Goal: Information Seeking & Learning: Learn about a topic

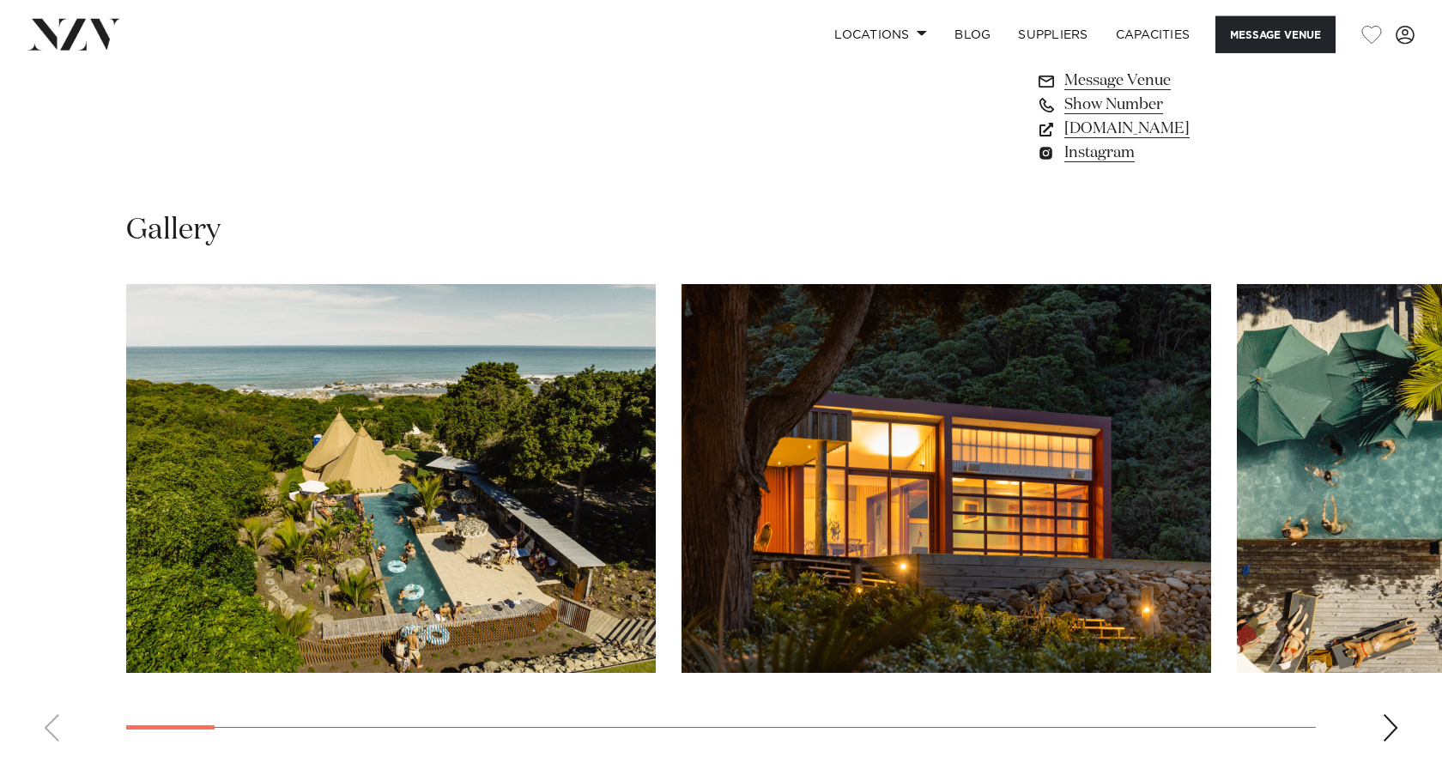
scroll to position [1488, 0]
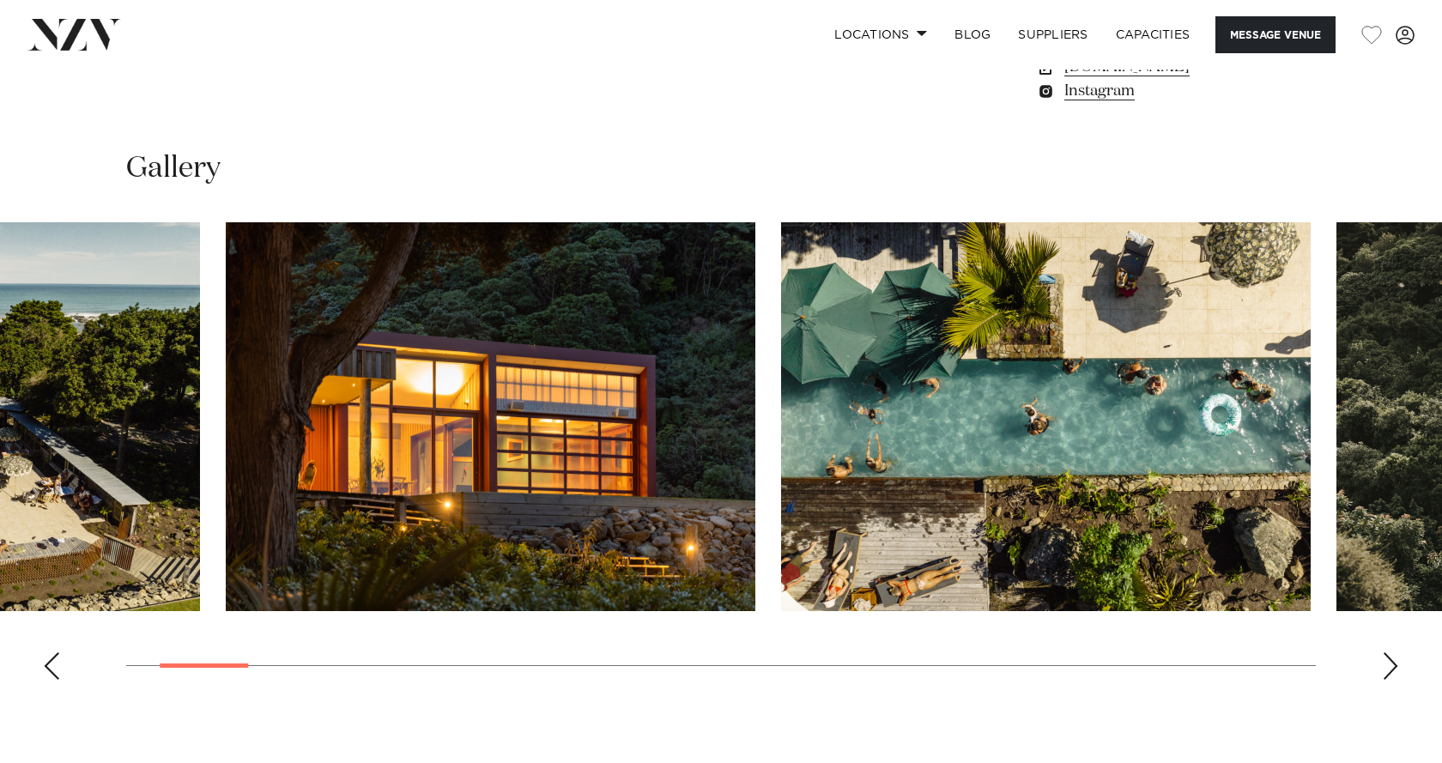
click at [596, 554] on img "2 / 29" at bounding box center [491, 416] width 530 height 389
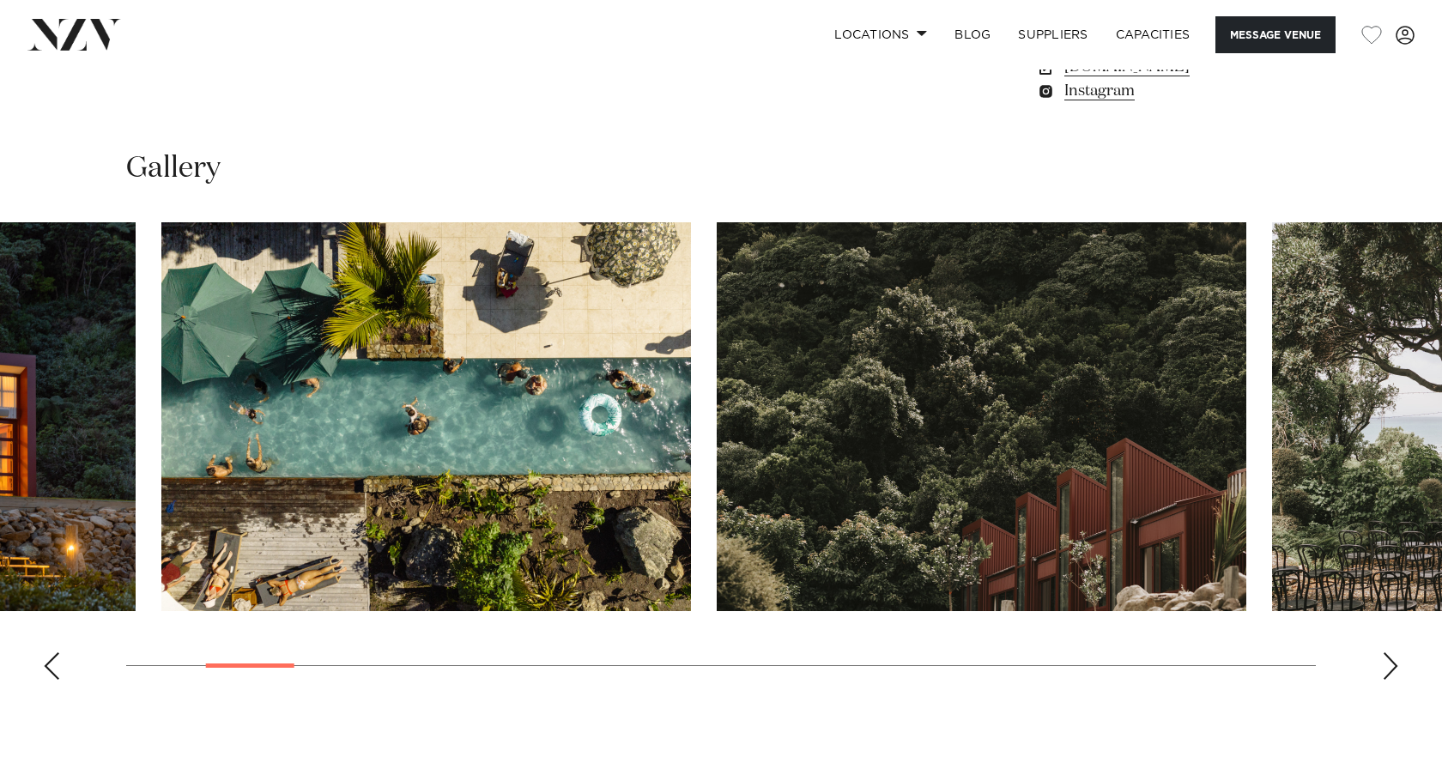
click at [392, 515] on img "3 / 29" at bounding box center [426, 416] width 530 height 389
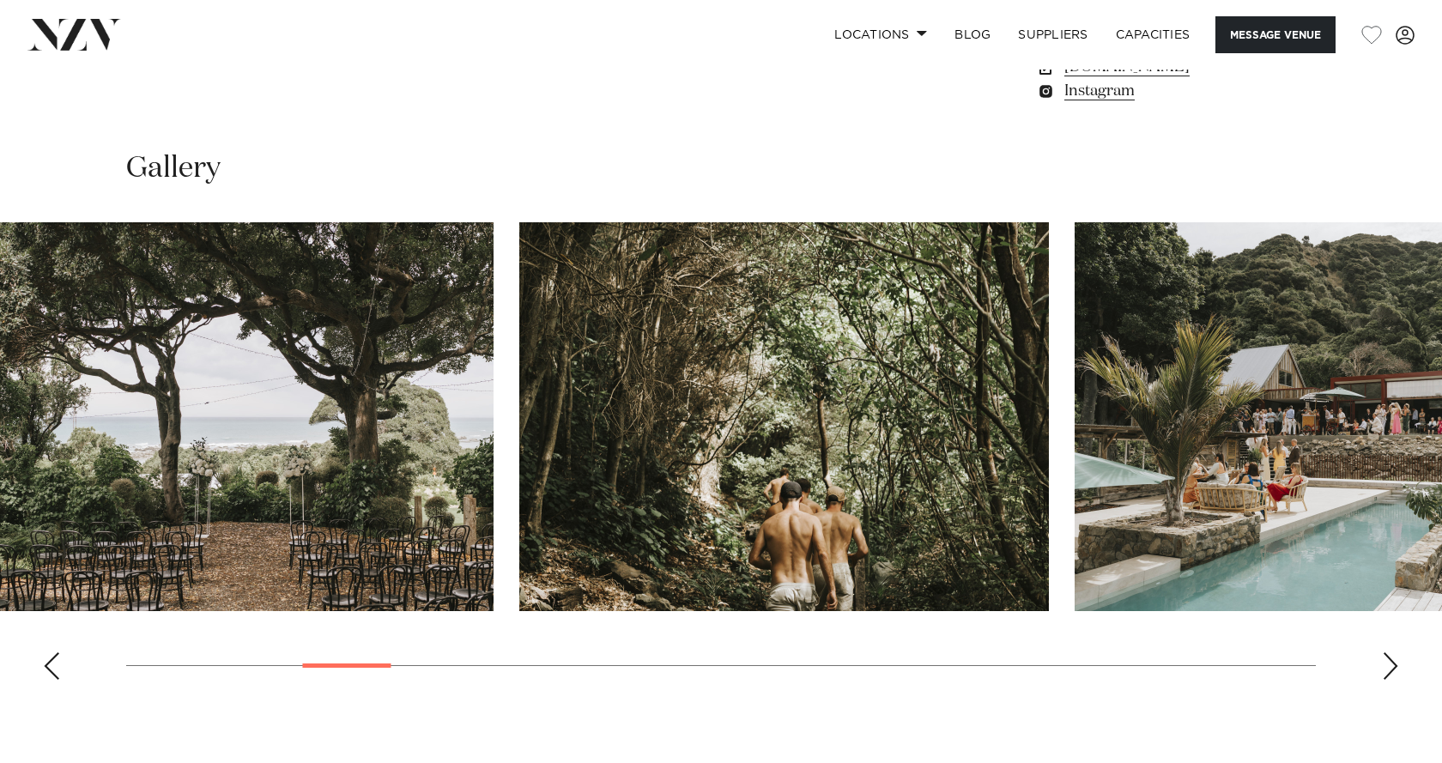
click at [490, 468] on swiper-container at bounding box center [721, 457] width 1442 height 471
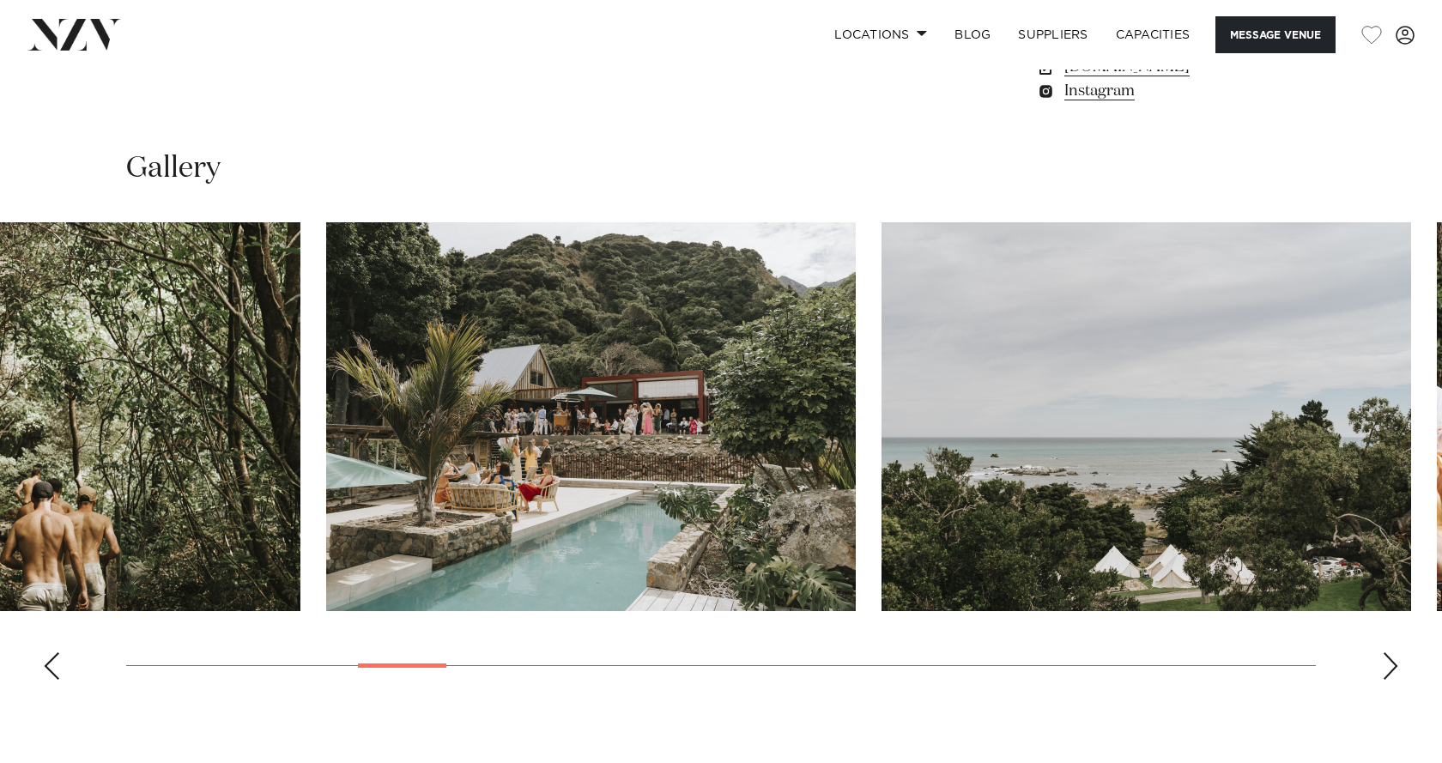
click at [65, 438] on swiper-container at bounding box center [721, 457] width 1442 height 471
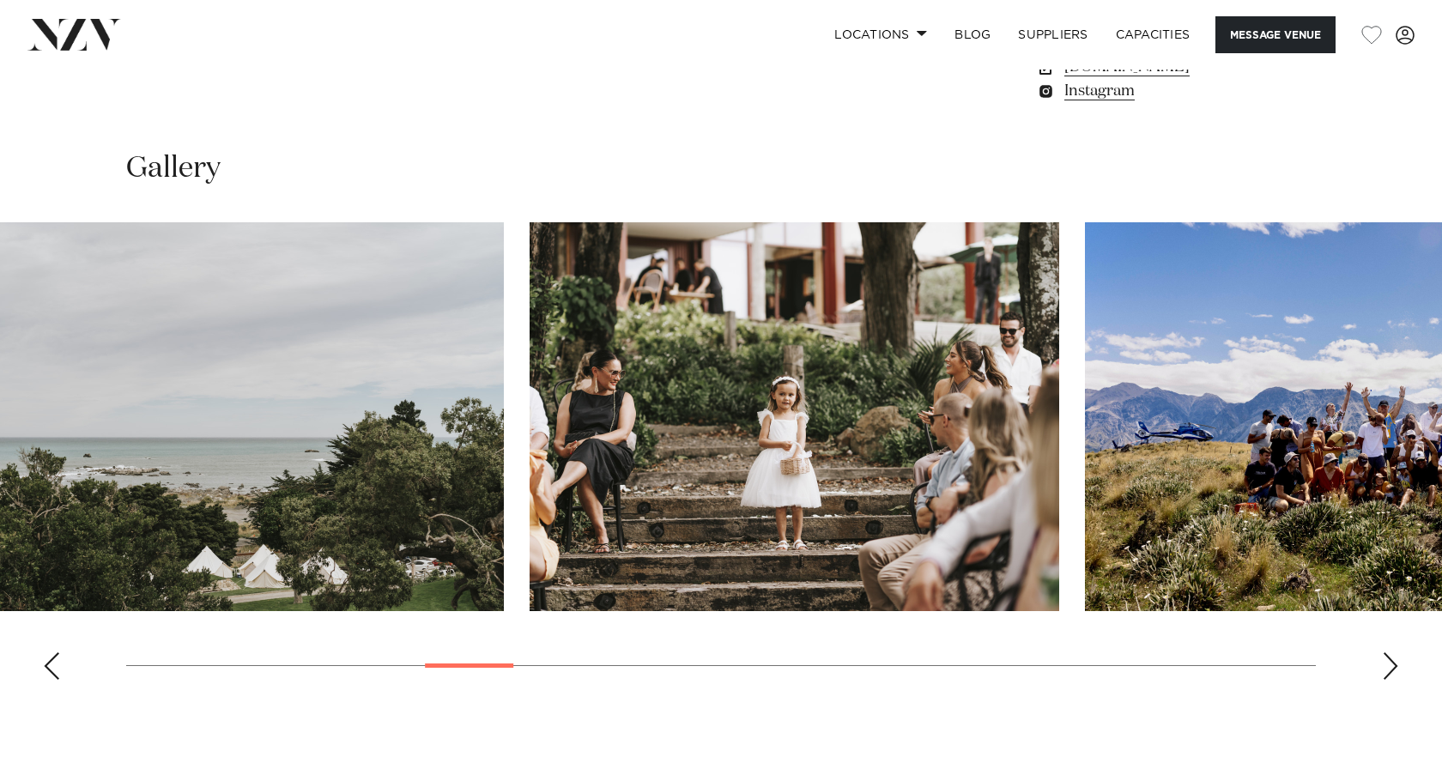
click at [34, 410] on img "8 / 29" at bounding box center [239, 416] width 530 height 389
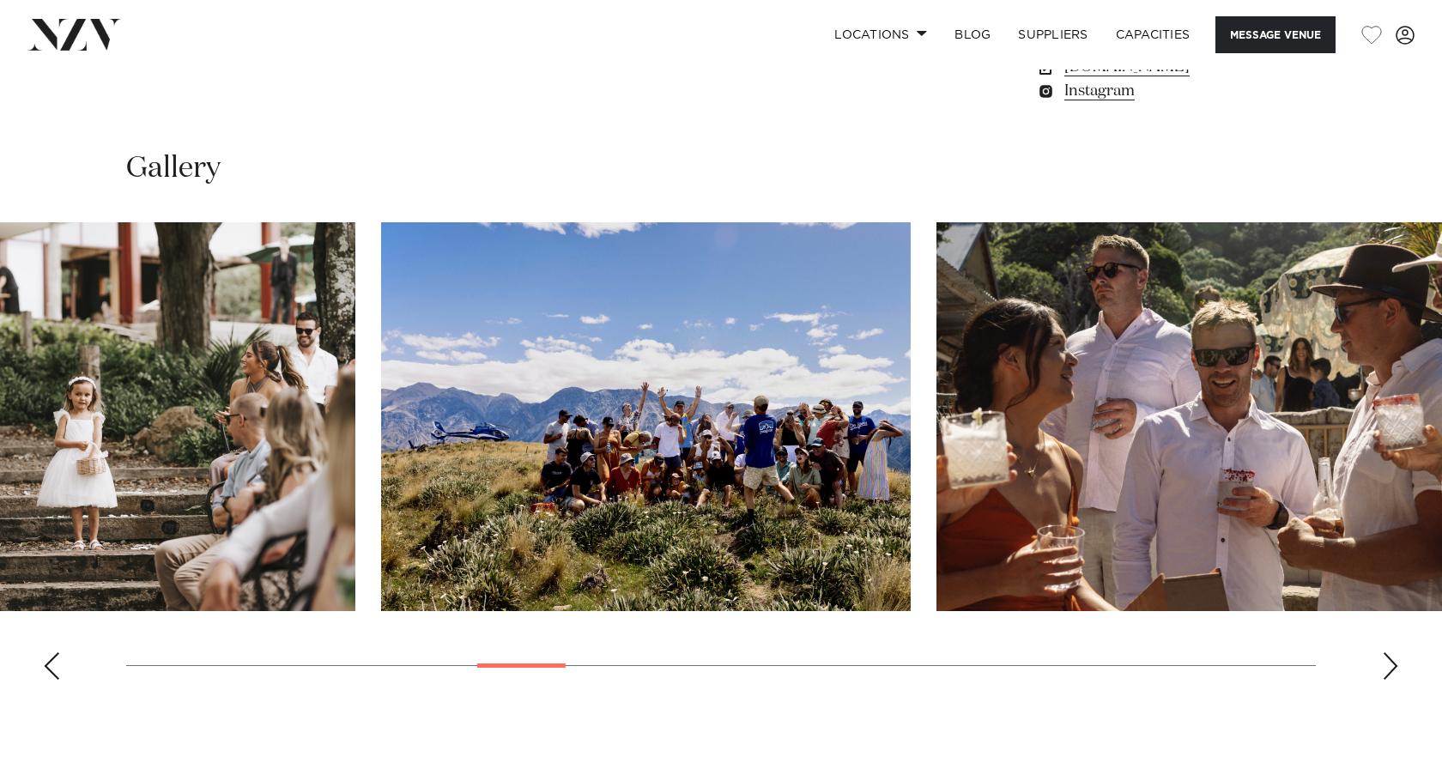
click at [0, 392] on img "9 / 29" at bounding box center [91, 416] width 530 height 389
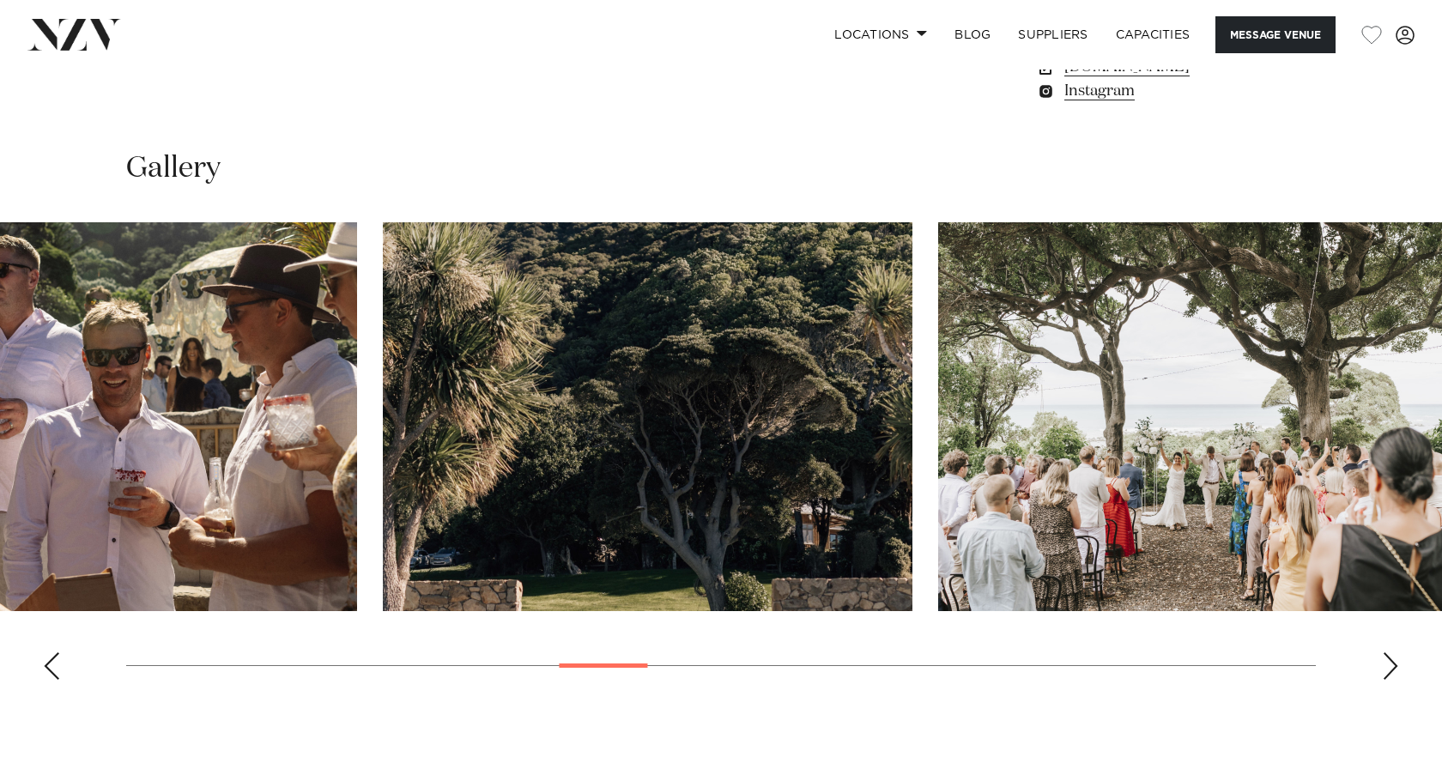
click at [0, 496] on img "11 / 29" at bounding box center [93, 416] width 530 height 389
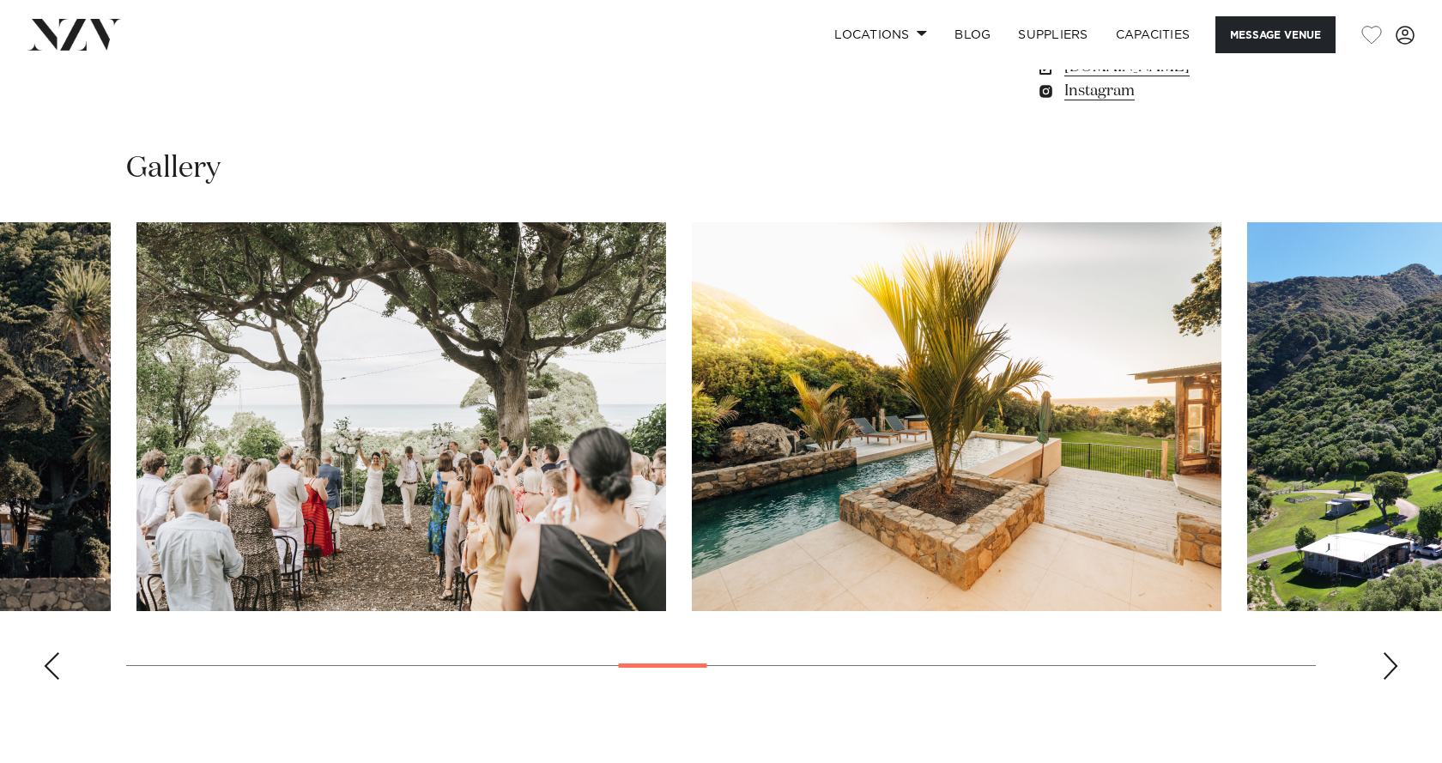
click at [463, 473] on swiper-container at bounding box center [721, 457] width 1442 height 471
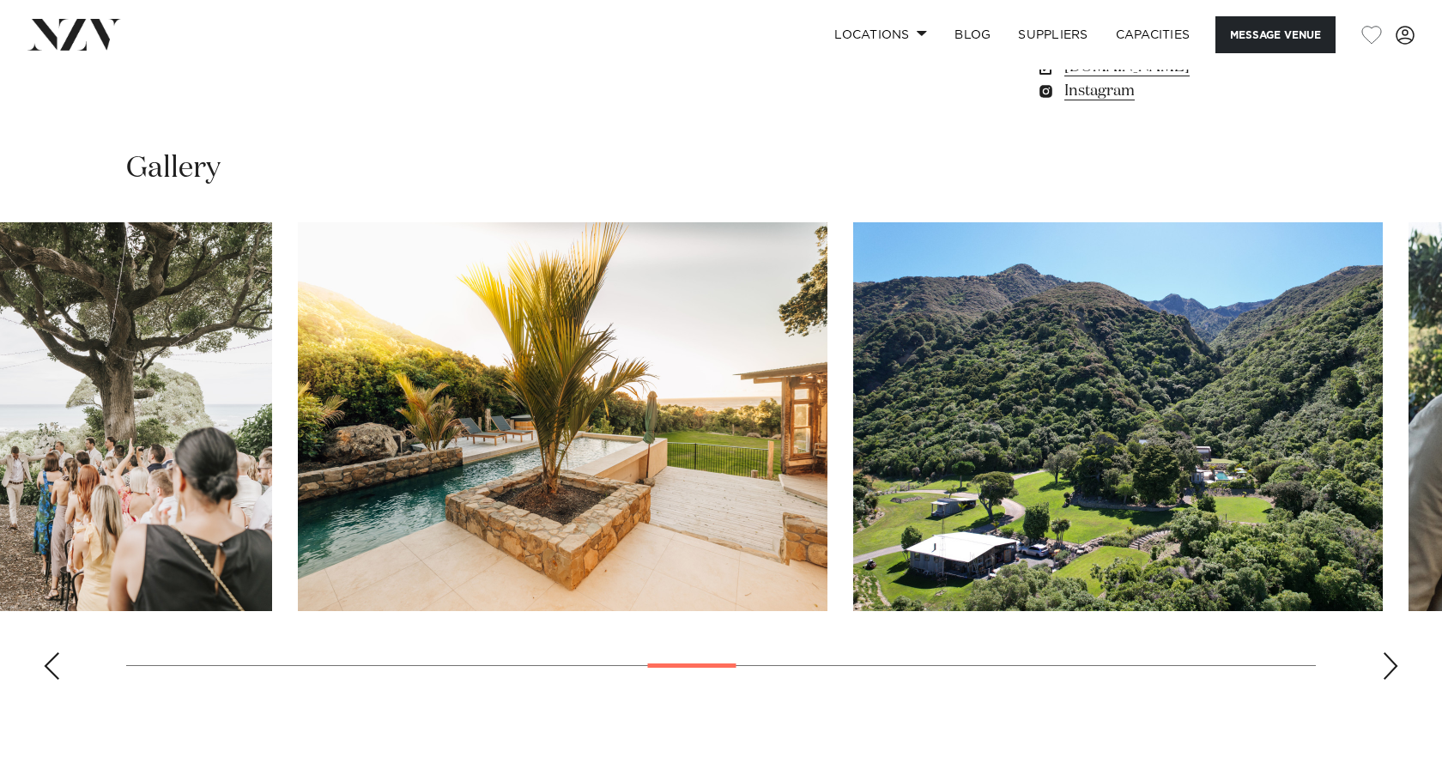
click at [298, 435] on img "14 / 29" at bounding box center [563, 416] width 530 height 389
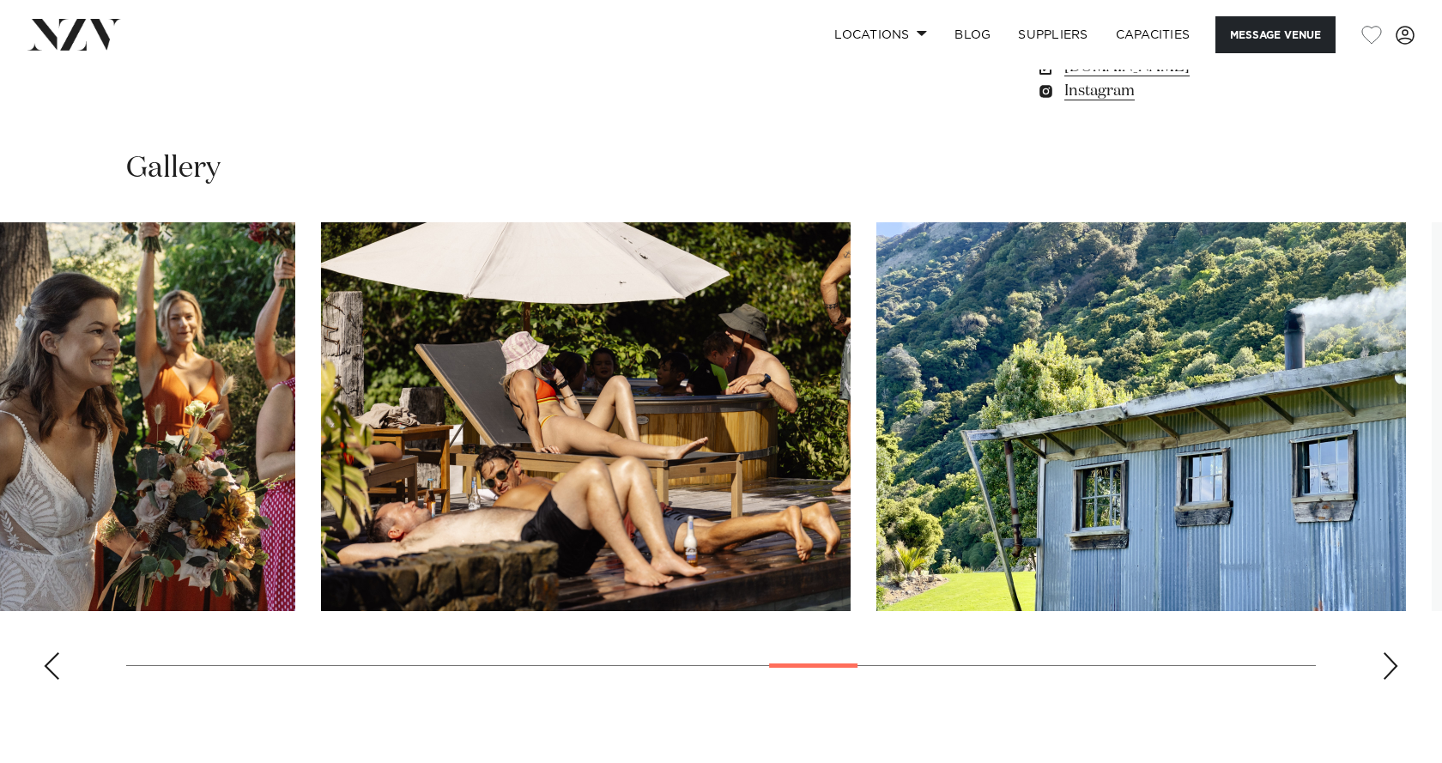
click at [0, 427] on img "16 / 29" at bounding box center [31, 416] width 530 height 389
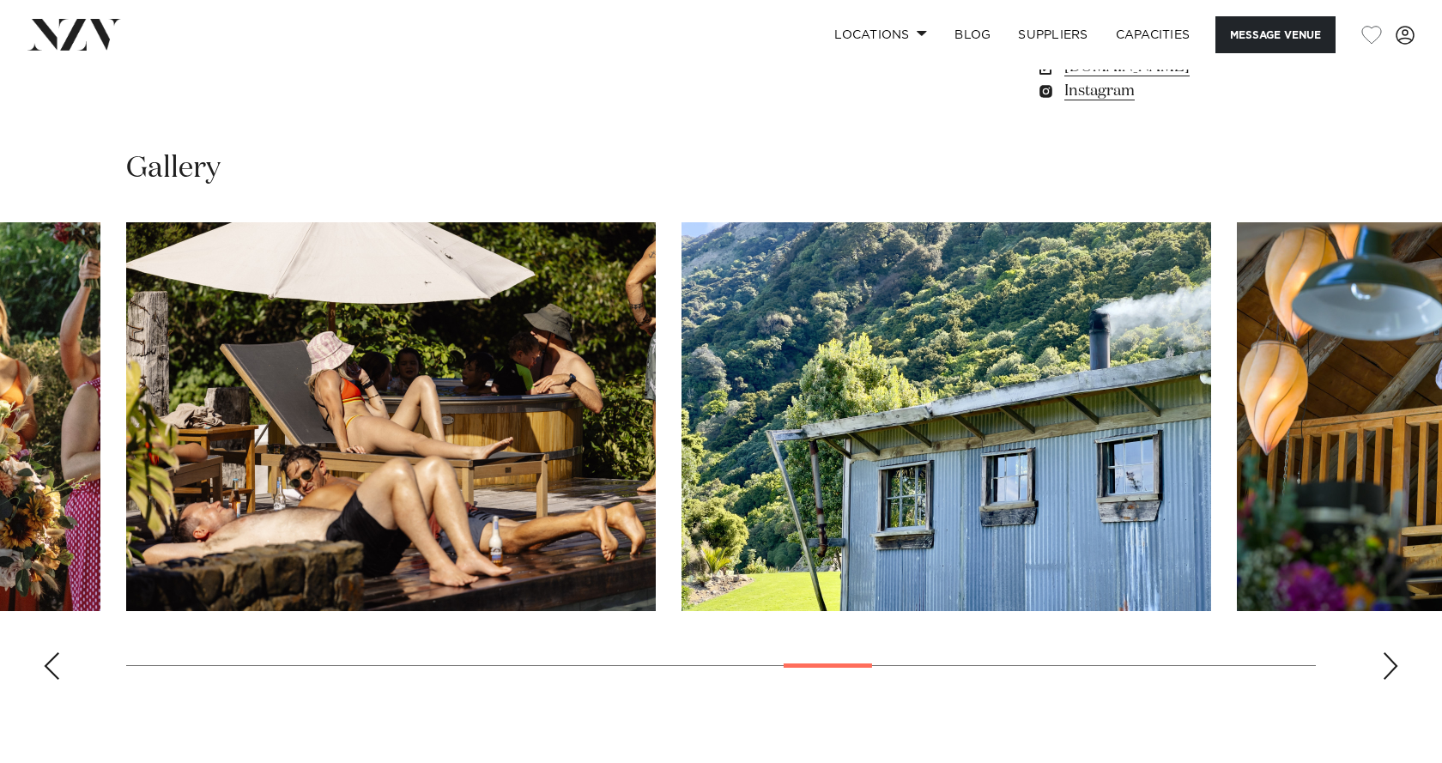
click at [0, 0] on slot at bounding box center [0, 0] width 0 height 0
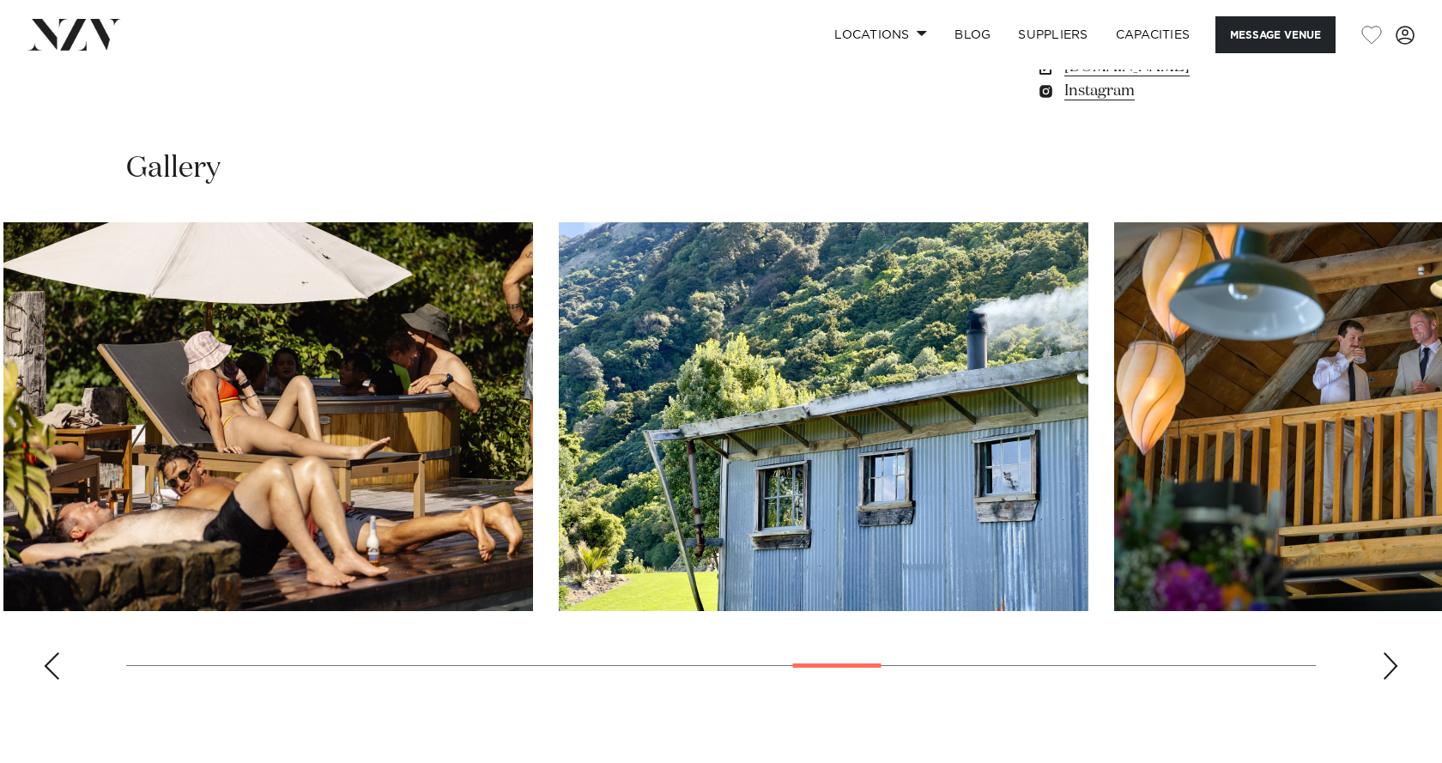
click at [559, 434] on img "18 / 29" at bounding box center [824, 416] width 530 height 389
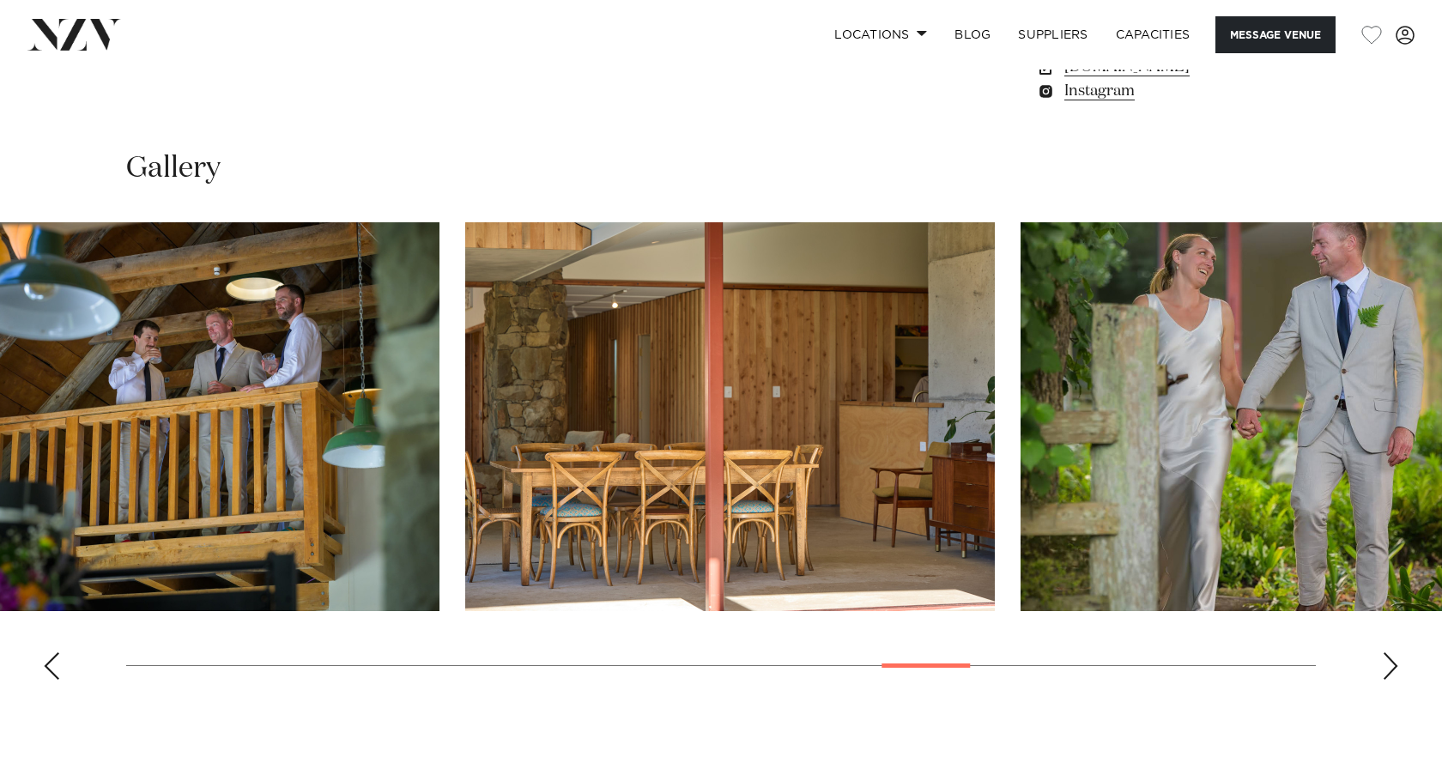
click at [465, 426] on img "20 / 29" at bounding box center [730, 416] width 530 height 389
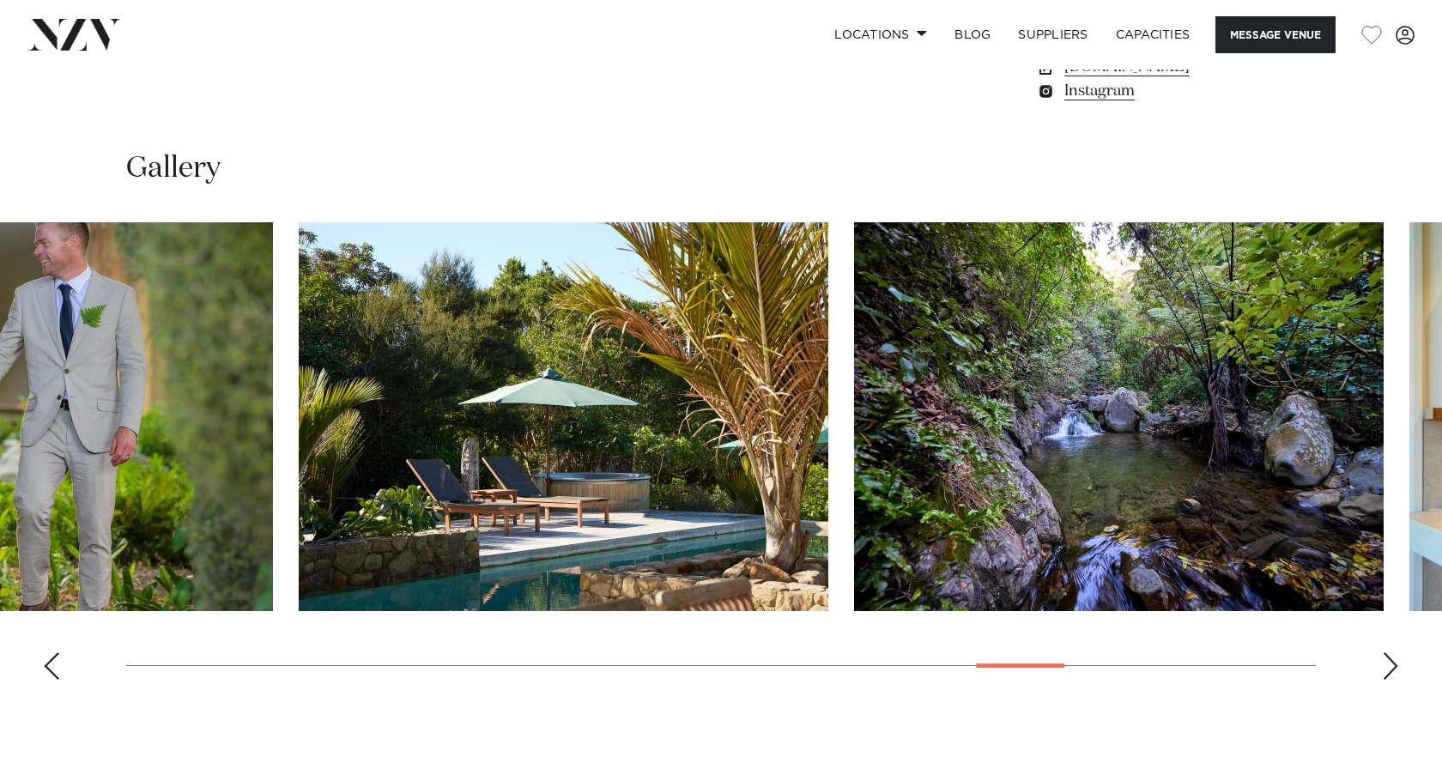
click at [0, 0] on slot at bounding box center [0, 0] width 0 height 0
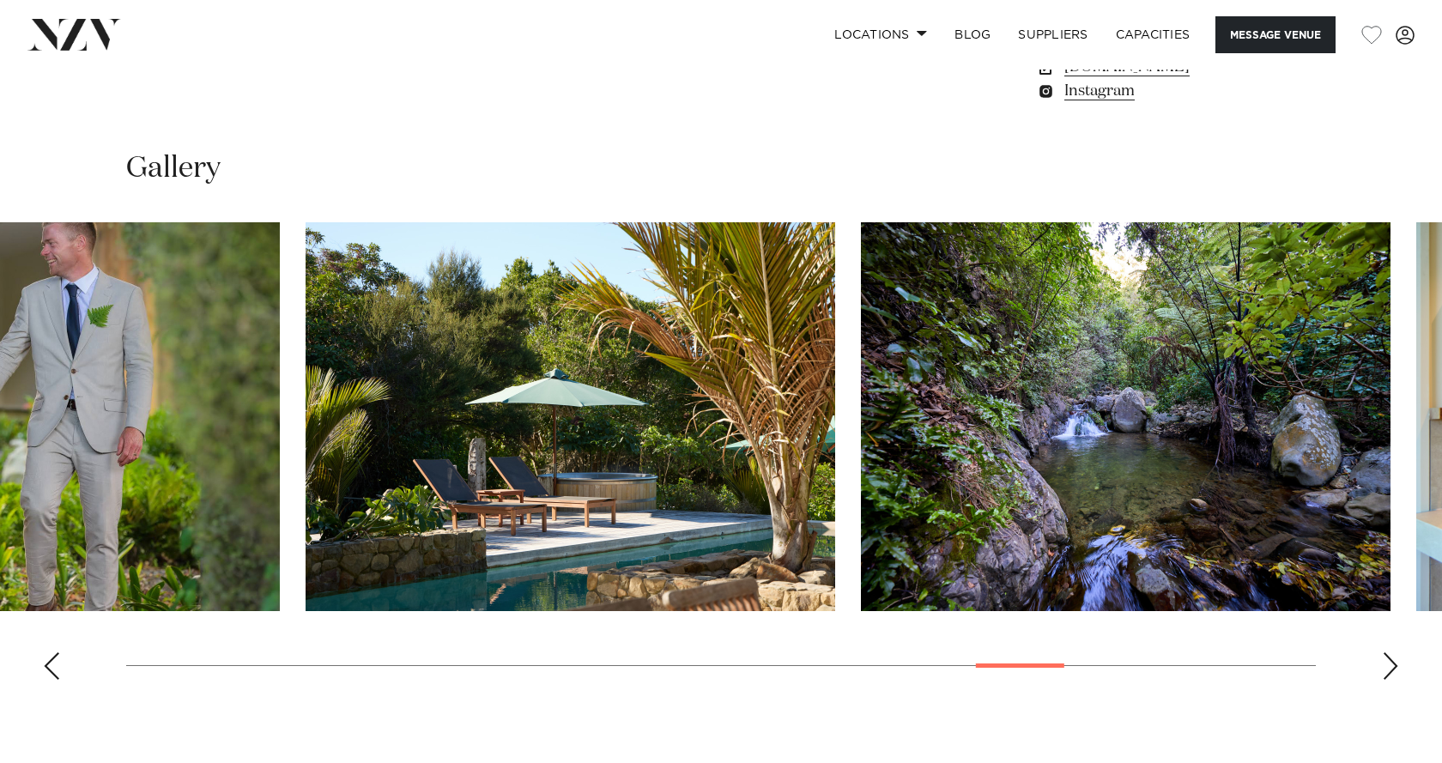
click at [0, 439] on img "21 / 29" at bounding box center [15, 416] width 530 height 389
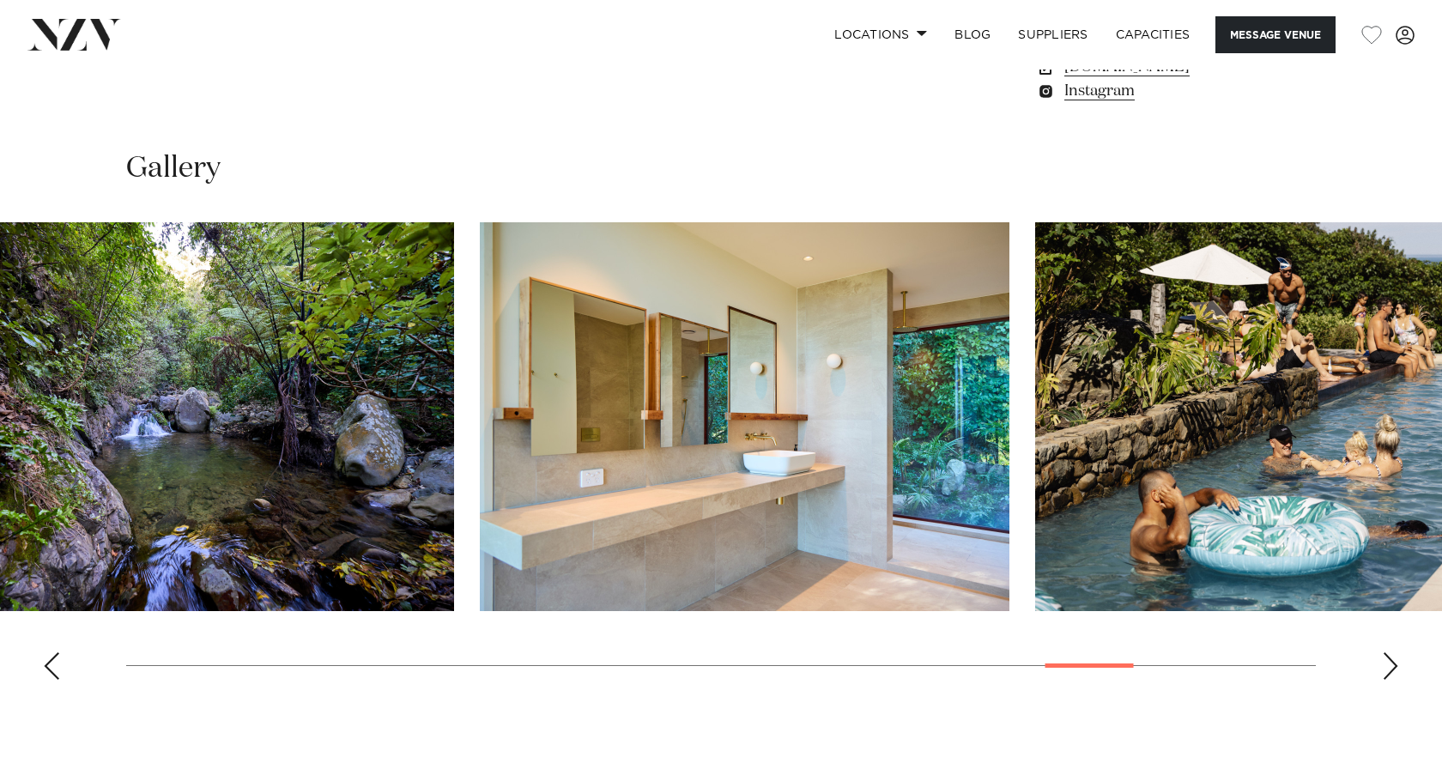
click at [264, 440] on img "23 / 29" at bounding box center [189, 416] width 530 height 389
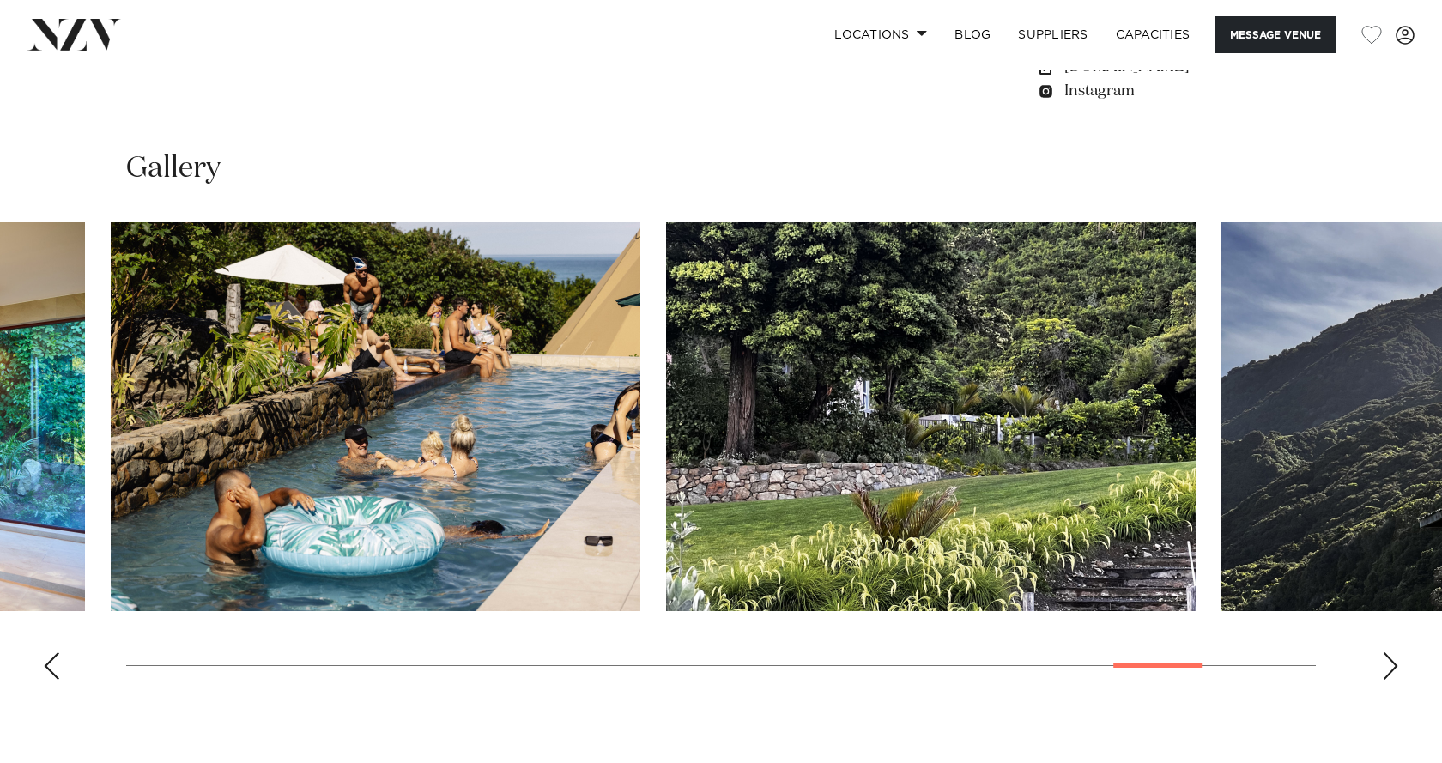
click at [0, 433] on swiper-container at bounding box center [721, 457] width 1442 height 471
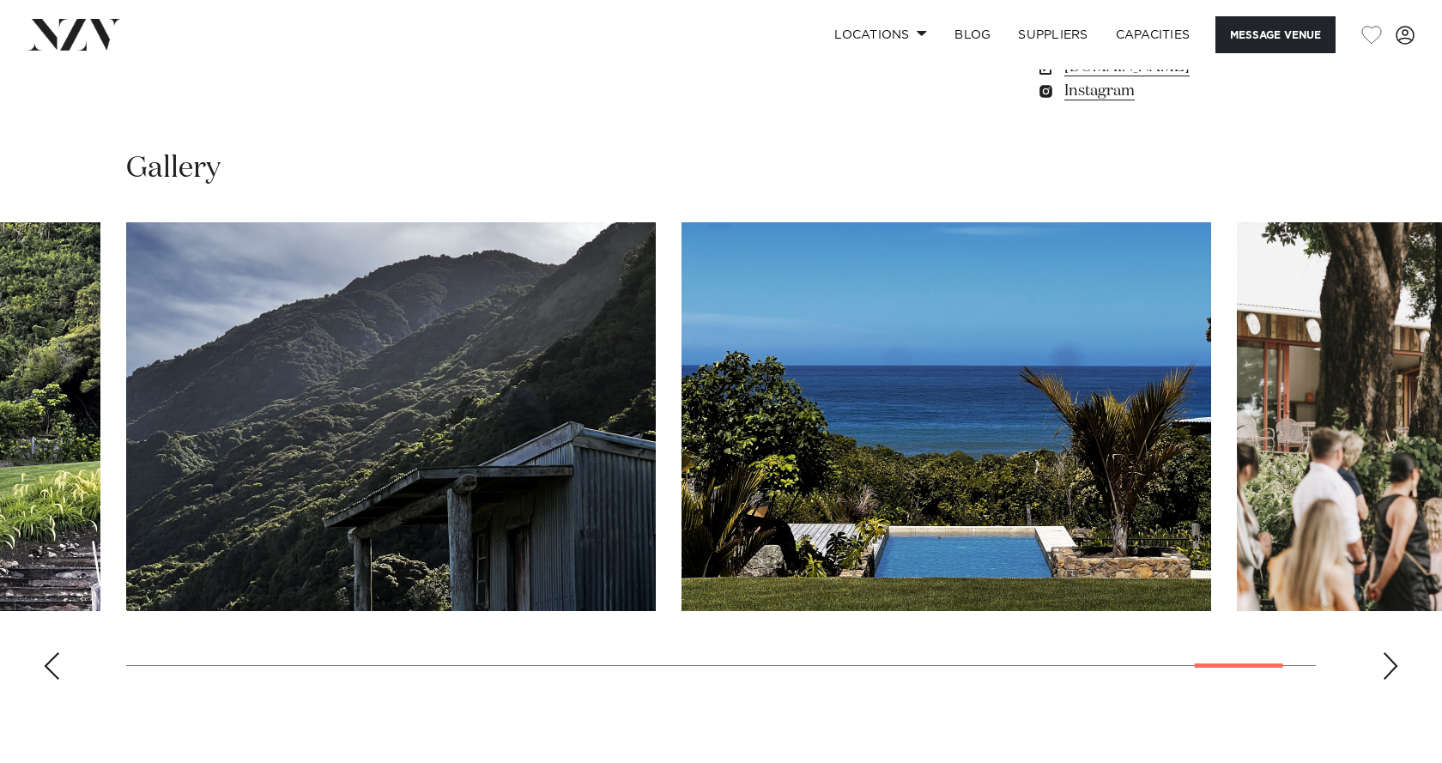
click at [681, 433] on img "28 / 29" at bounding box center [946, 416] width 530 height 389
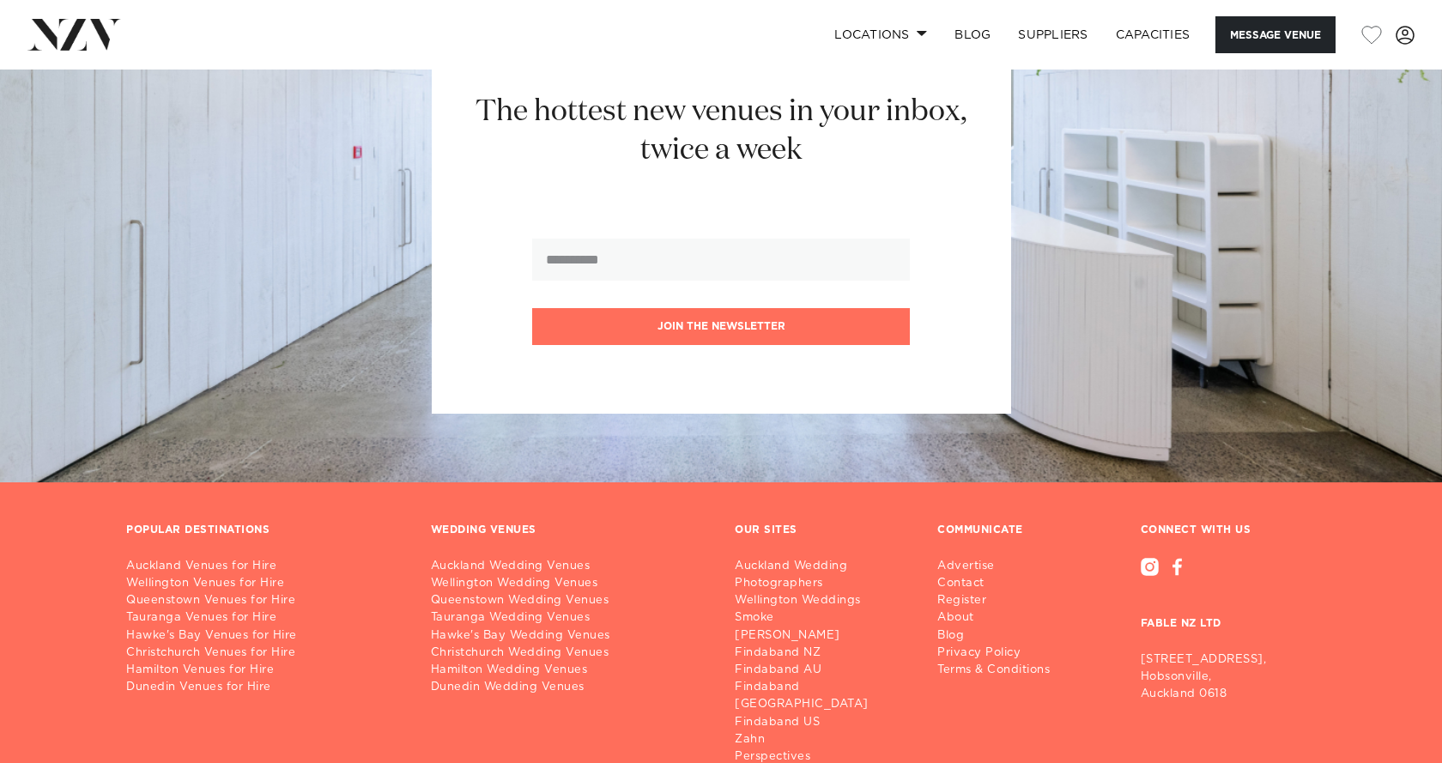
scroll to position [3573, 0]
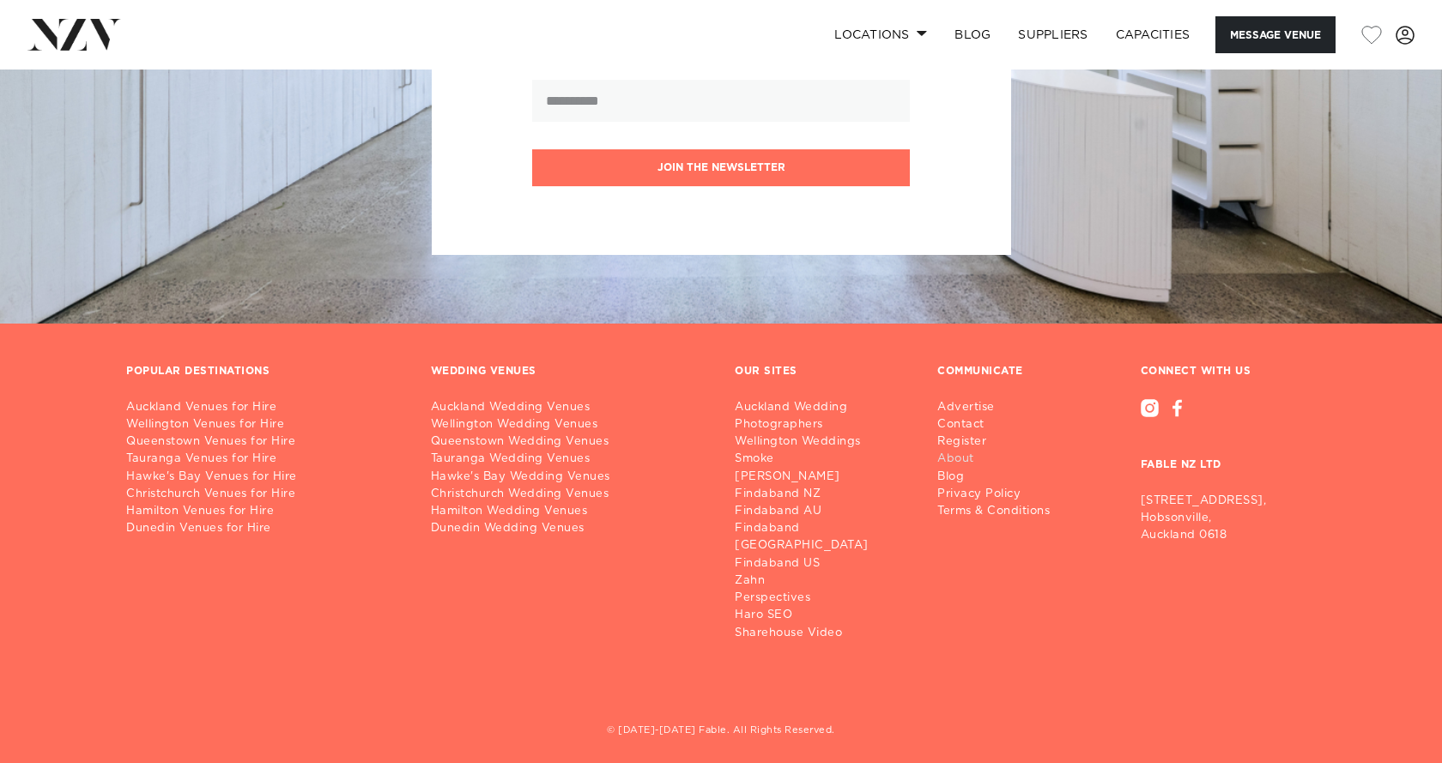
click at [964, 463] on link "About" at bounding box center [1000, 459] width 126 height 17
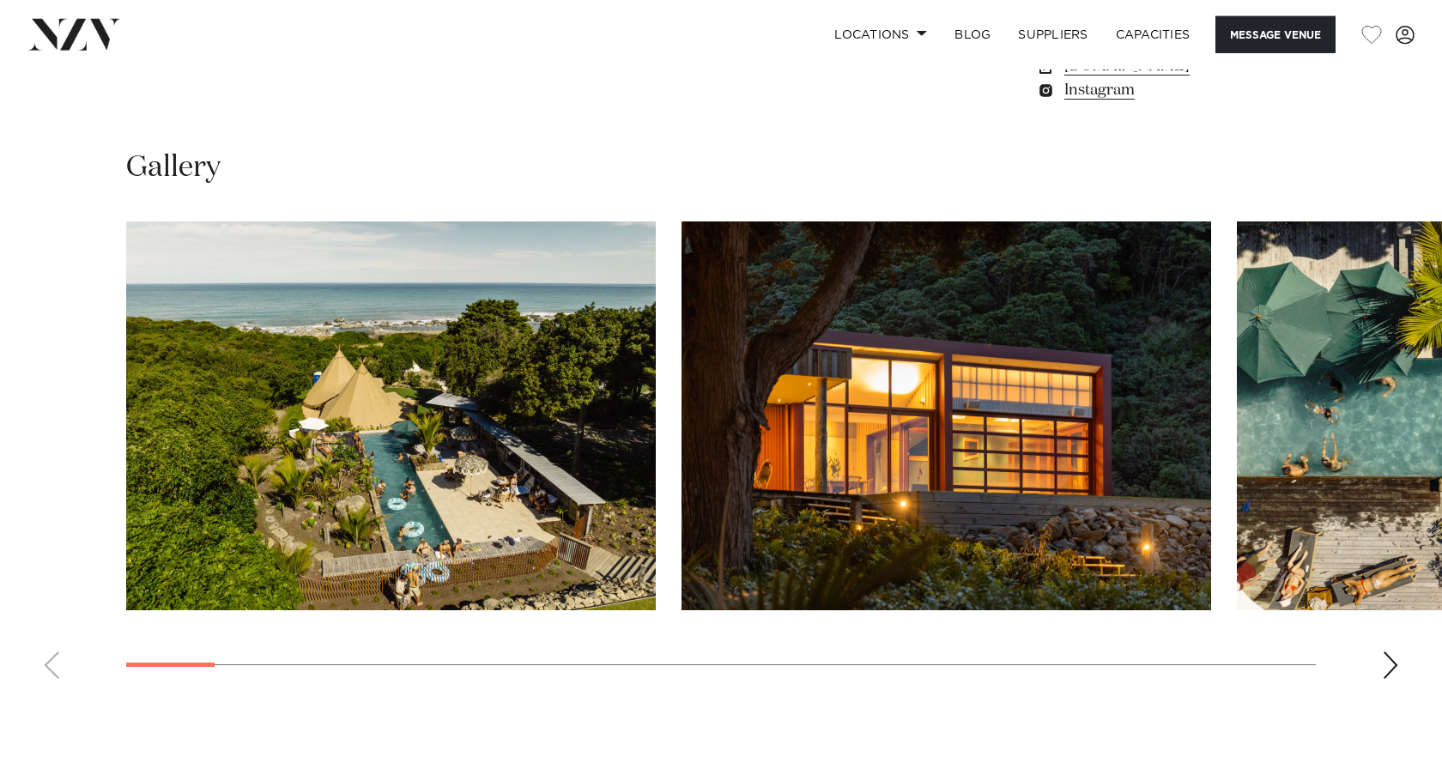
scroll to position [1488, 0]
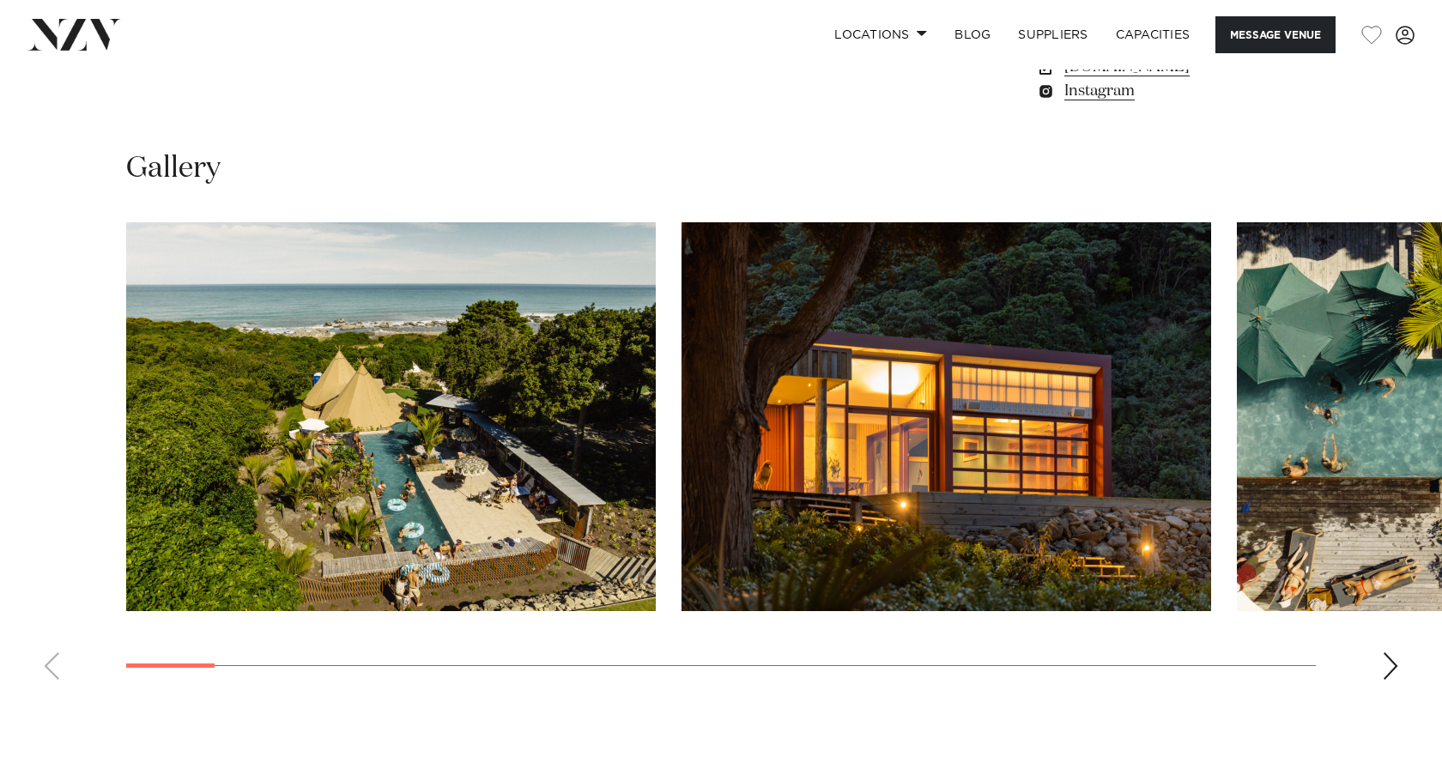
click at [1395, 677] on div "Next slide" at bounding box center [1390, 665] width 17 height 27
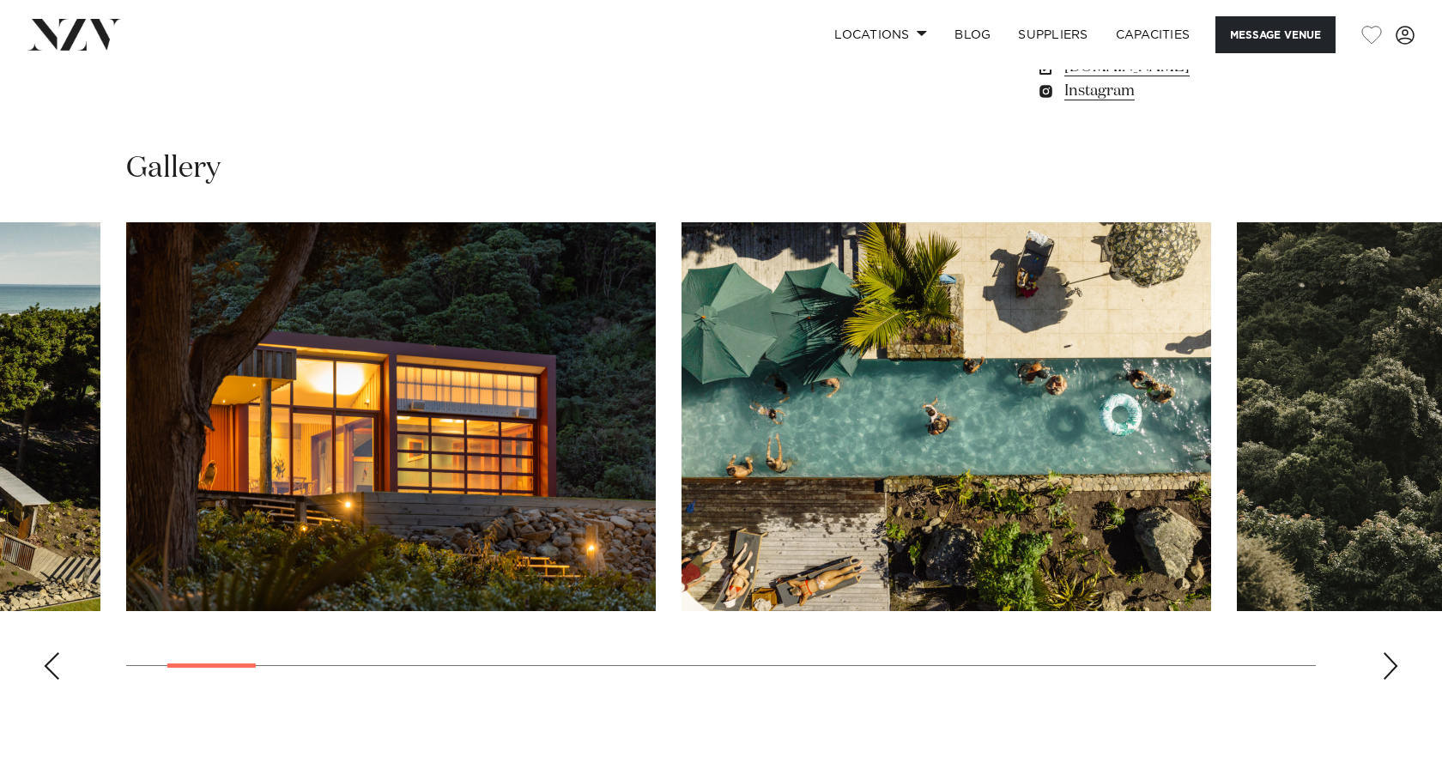
click at [1395, 677] on div "Next slide" at bounding box center [1390, 665] width 17 height 27
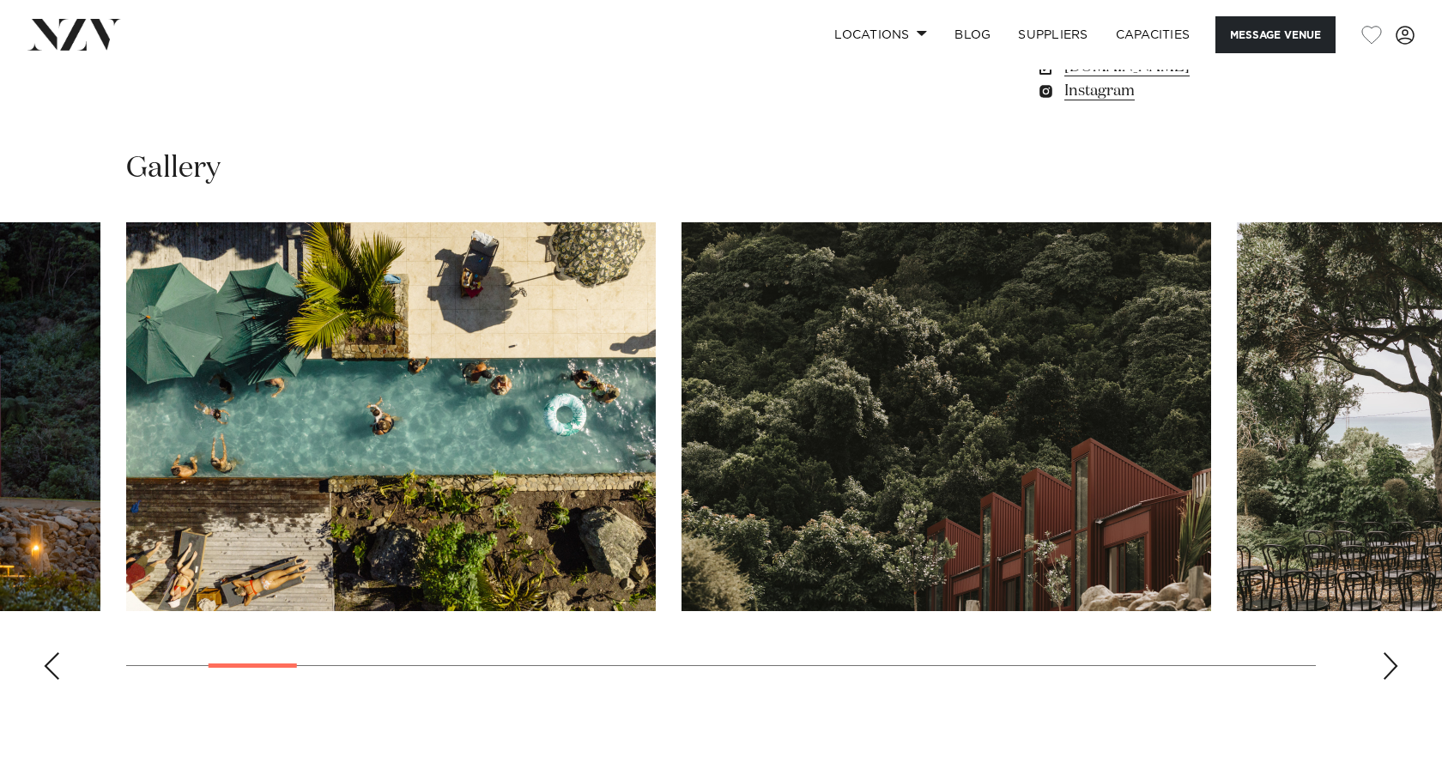
click at [1395, 677] on div "Next slide" at bounding box center [1390, 665] width 17 height 27
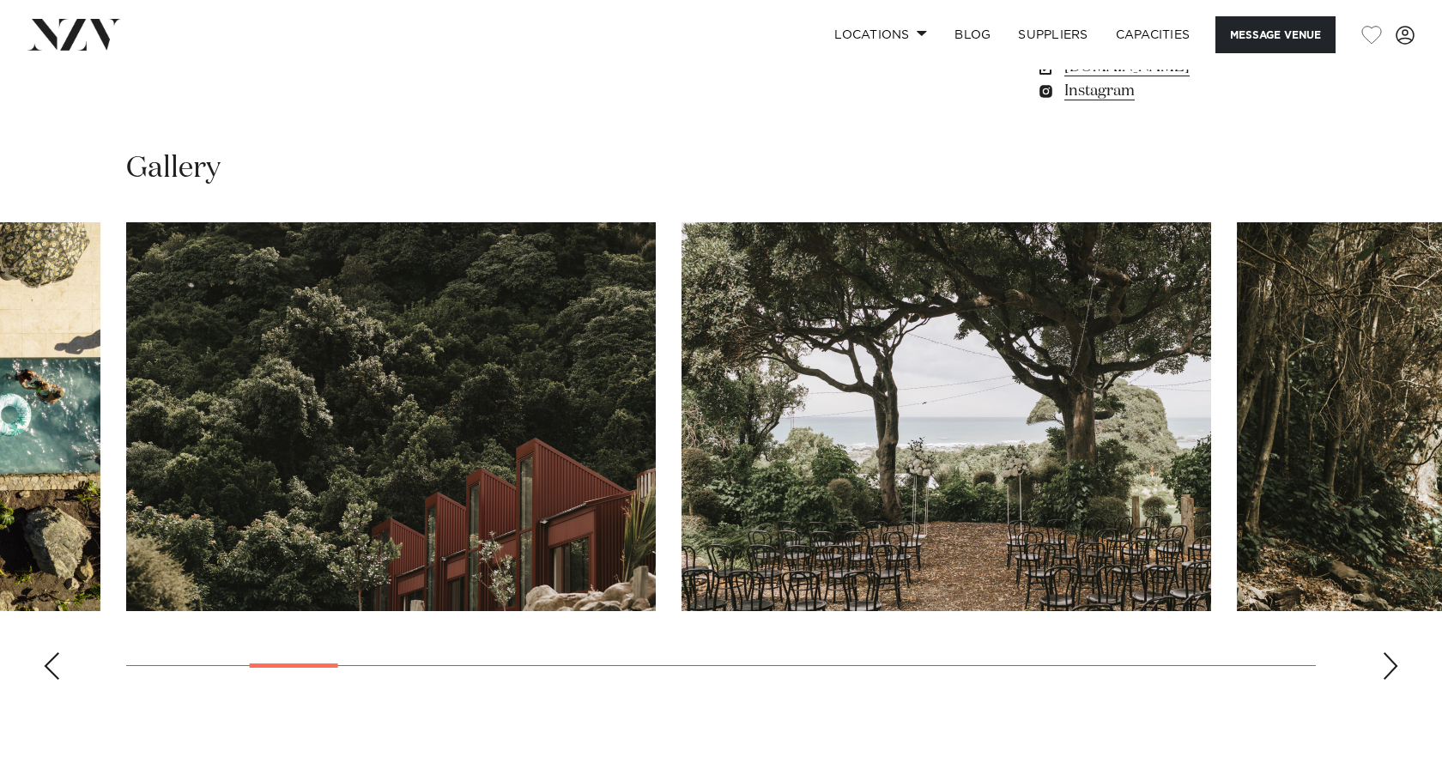
click at [1395, 677] on div "Next slide" at bounding box center [1390, 665] width 17 height 27
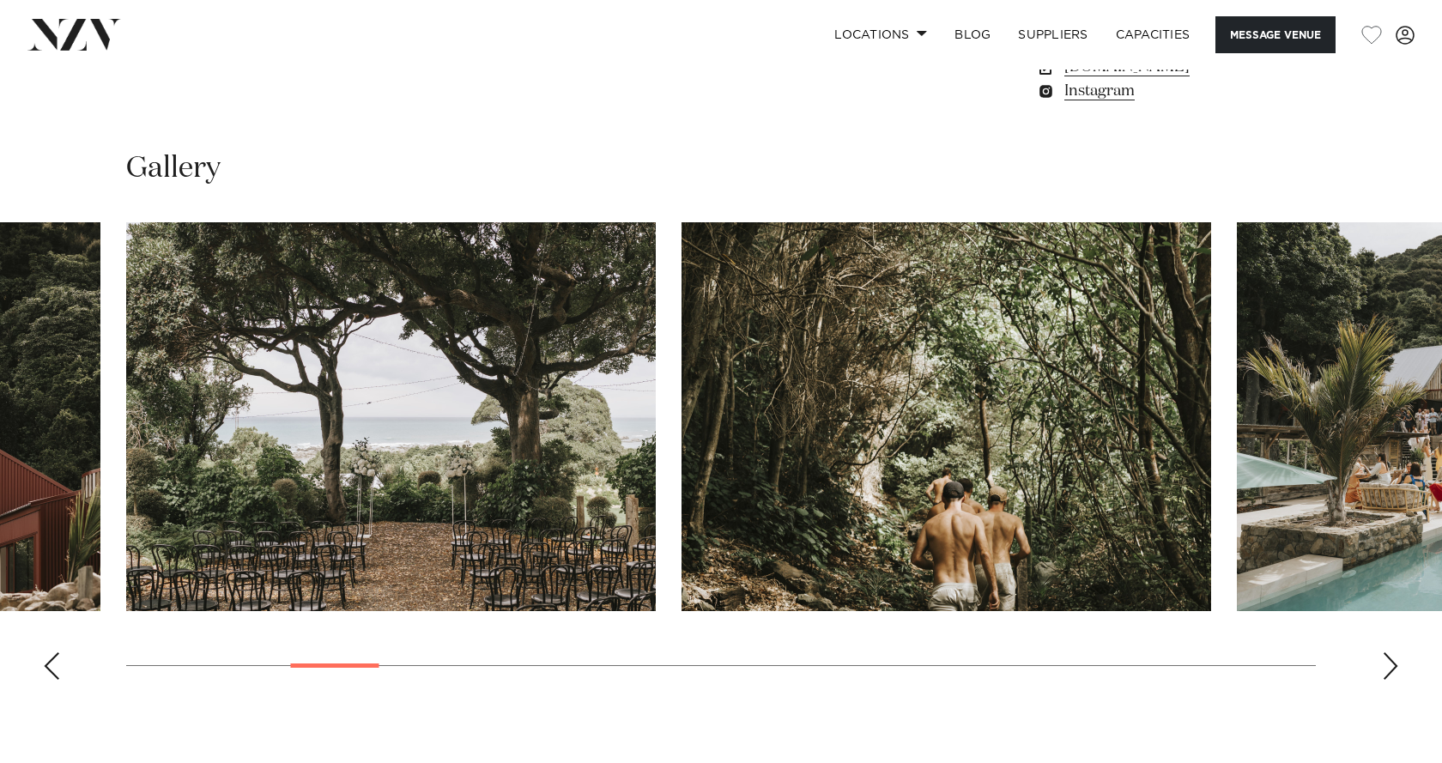
click at [1395, 677] on div "Next slide" at bounding box center [1390, 665] width 17 height 27
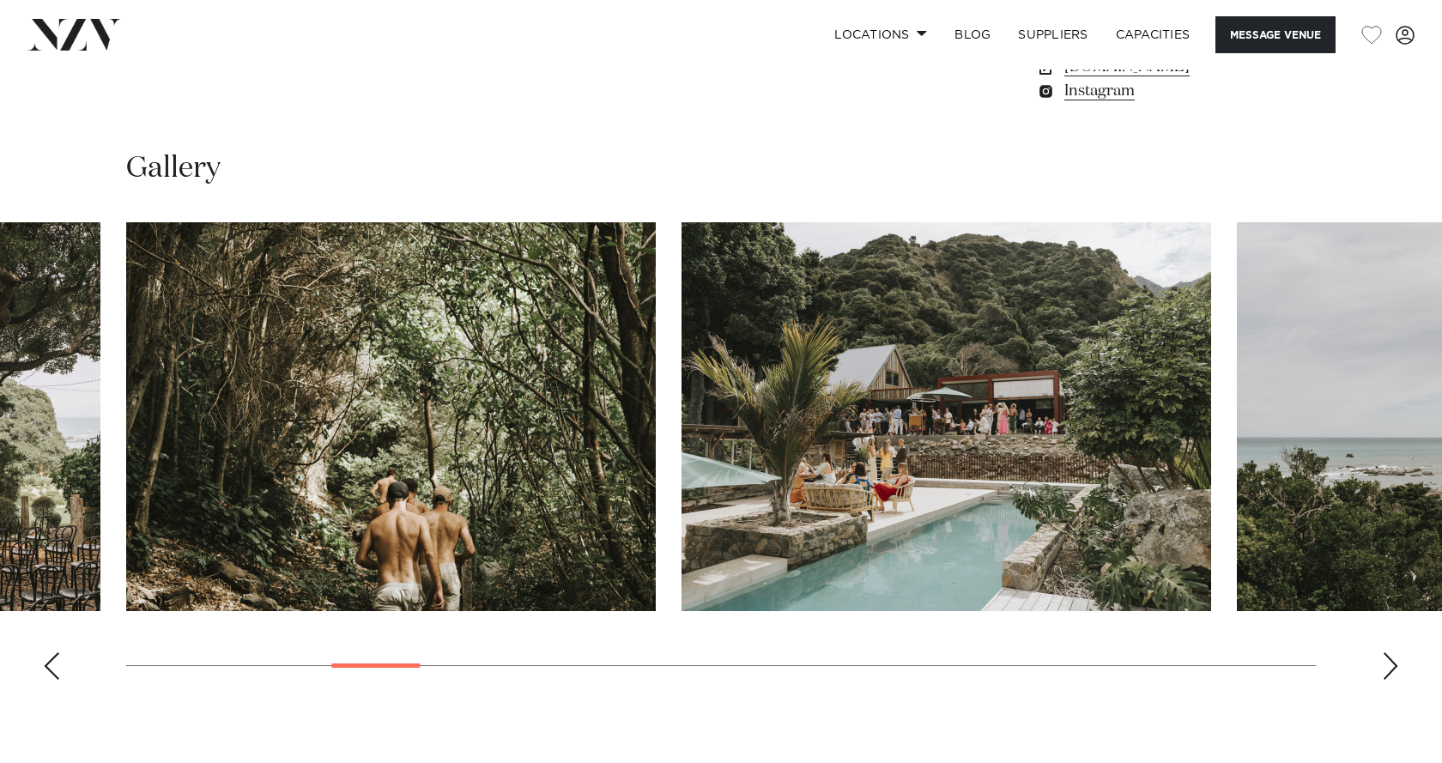
click at [1395, 677] on div "Next slide" at bounding box center [1390, 665] width 17 height 27
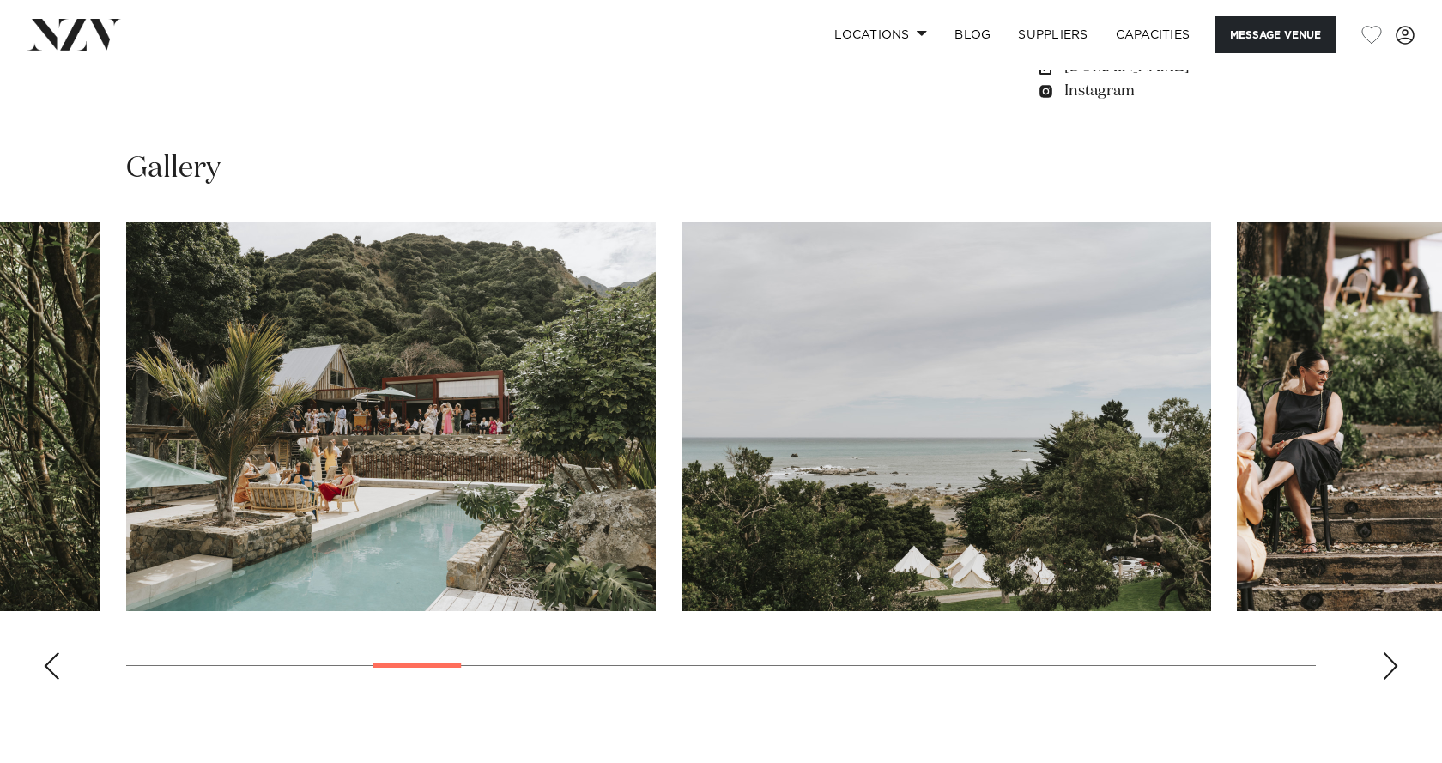
click at [1395, 677] on div "Next slide" at bounding box center [1390, 665] width 17 height 27
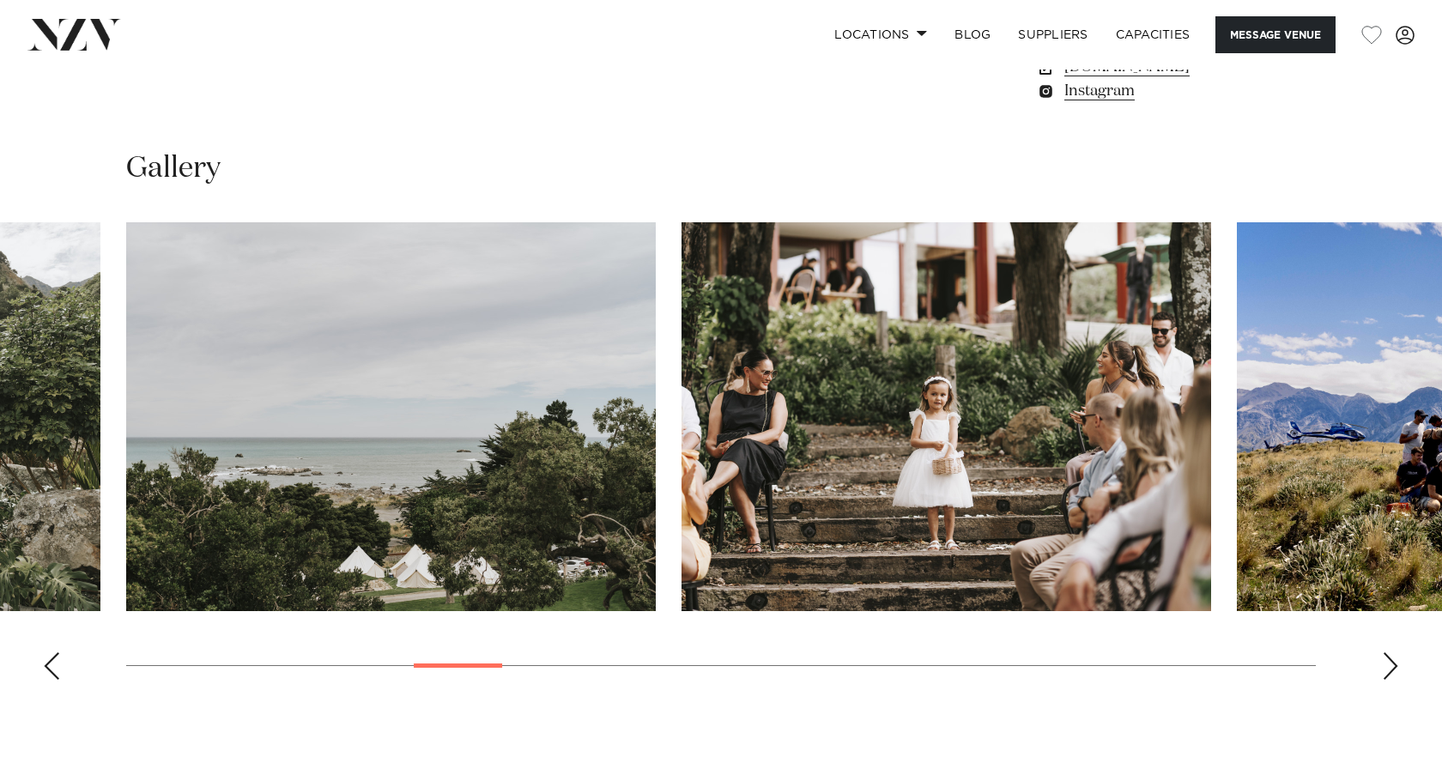
click at [1395, 677] on div "Next slide" at bounding box center [1390, 665] width 17 height 27
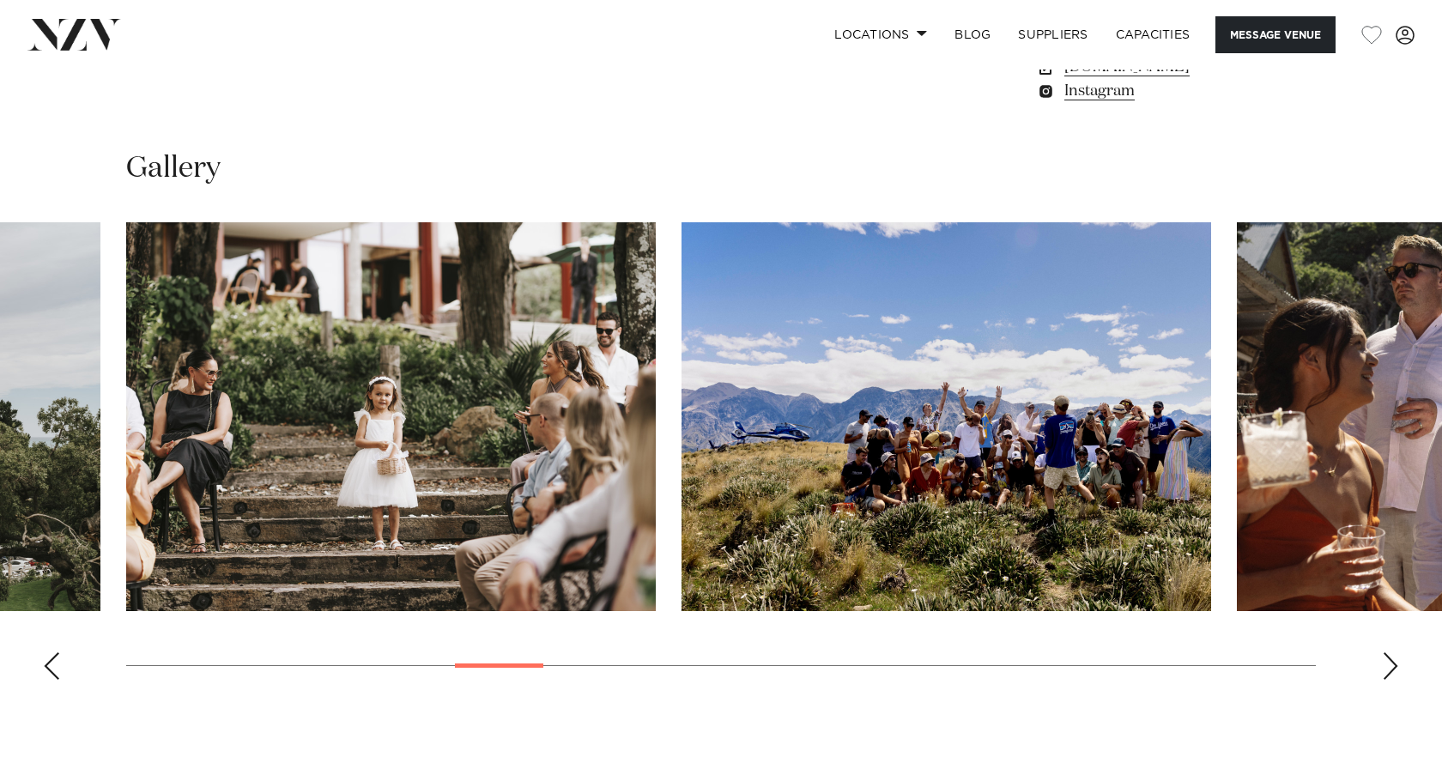
click at [1395, 677] on div "Next slide" at bounding box center [1390, 665] width 17 height 27
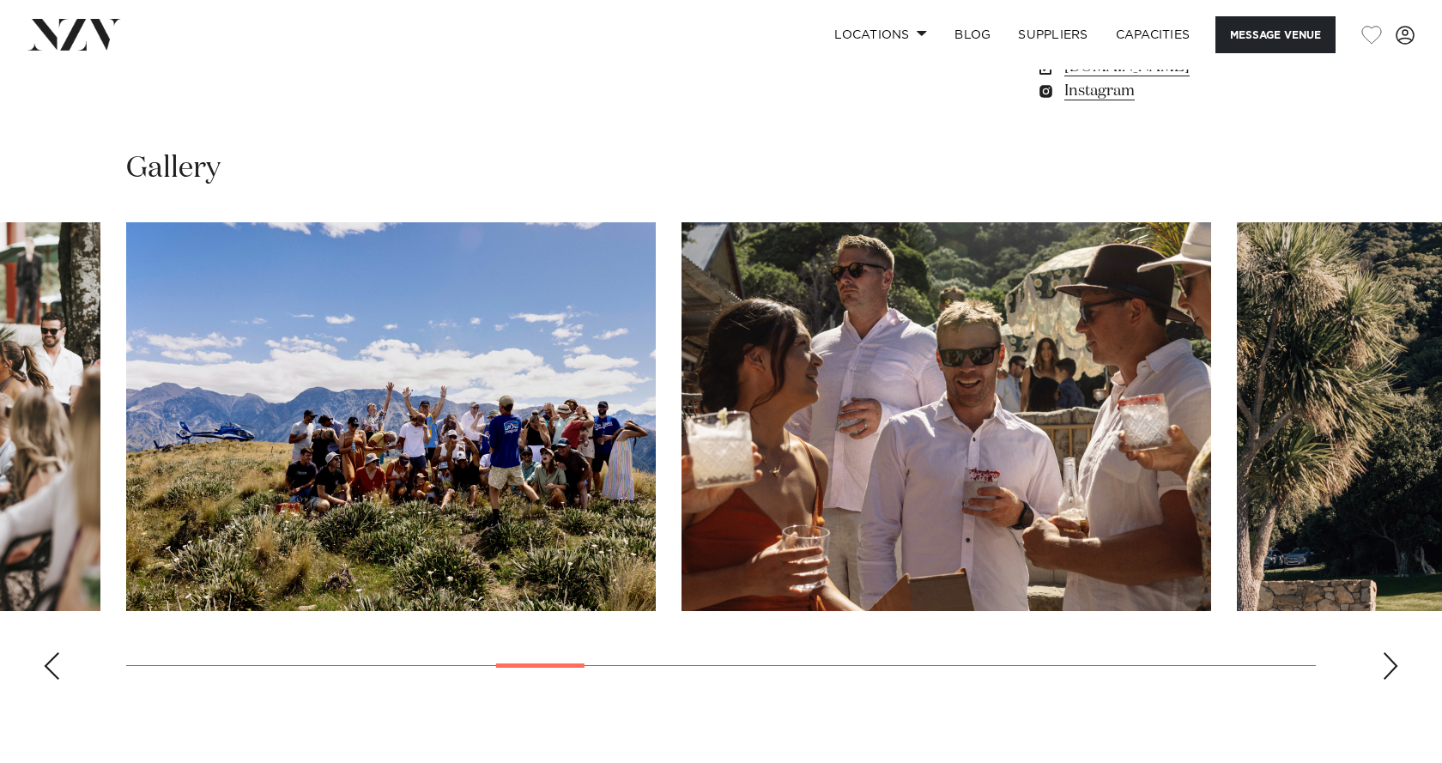
click at [1395, 677] on div "Next slide" at bounding box center [1390, 665] width 17 height 27
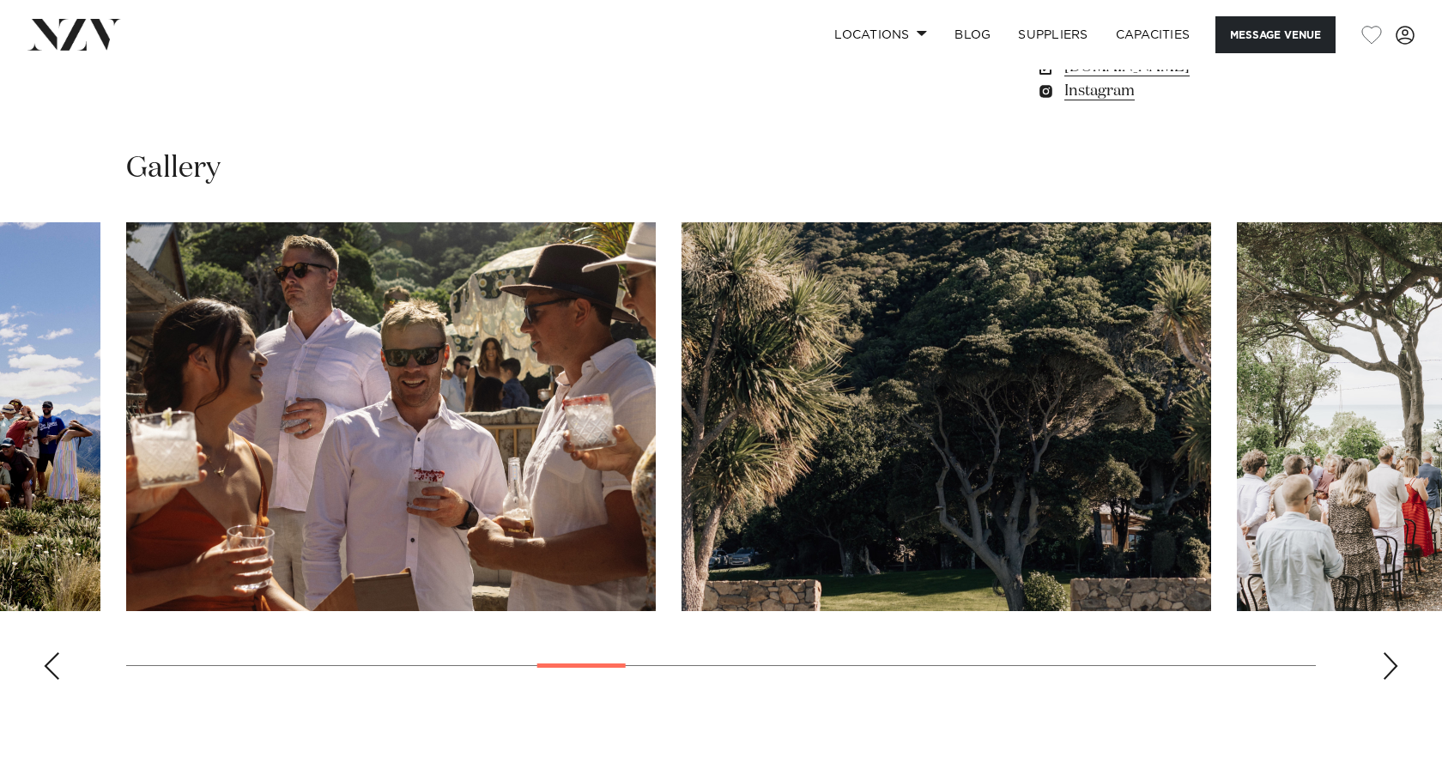
click at [1395, 677] on div "Next slide" at bounding box center [1390, 665] width 17 height 27
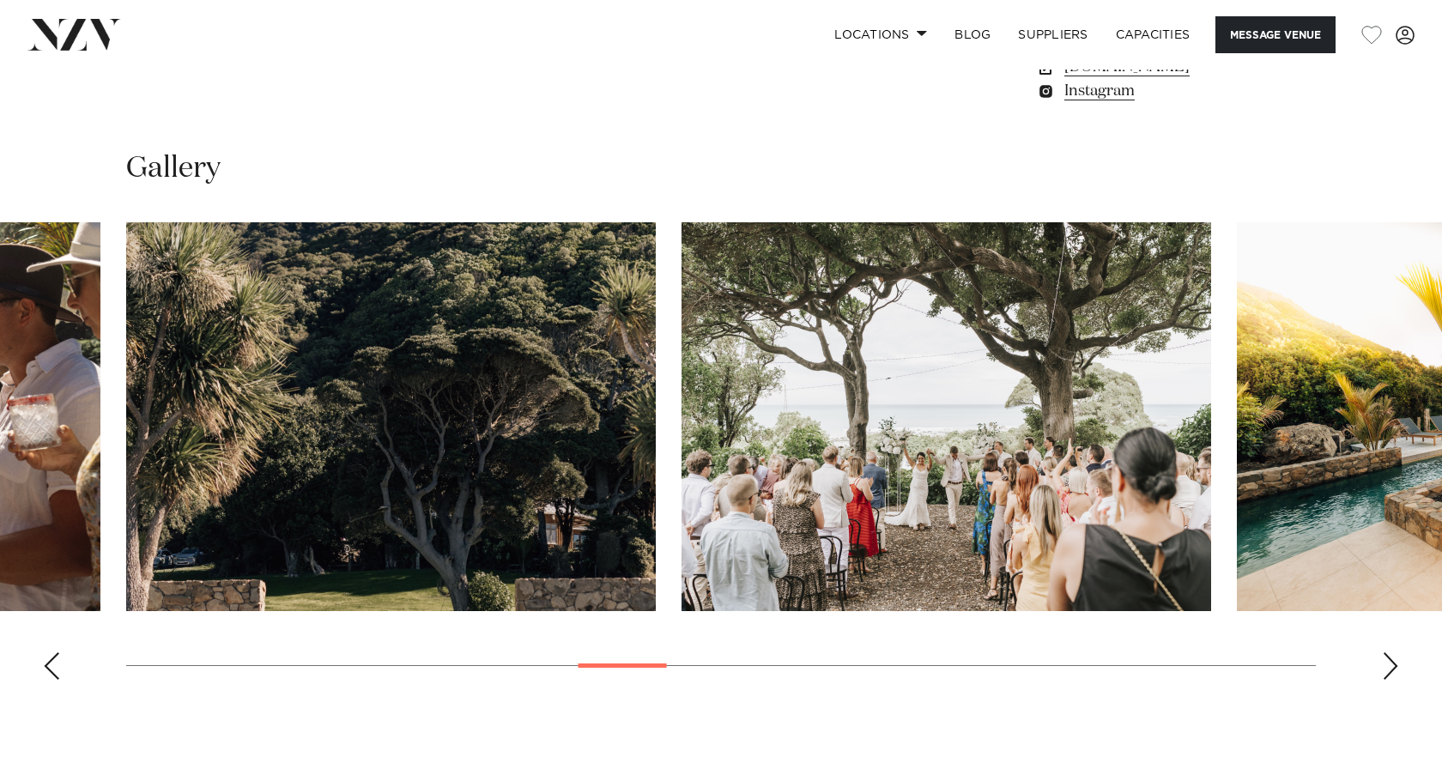
click at [1395, 677] on div "Next slide" at bounding box center [1390, 665] width 17 height 27
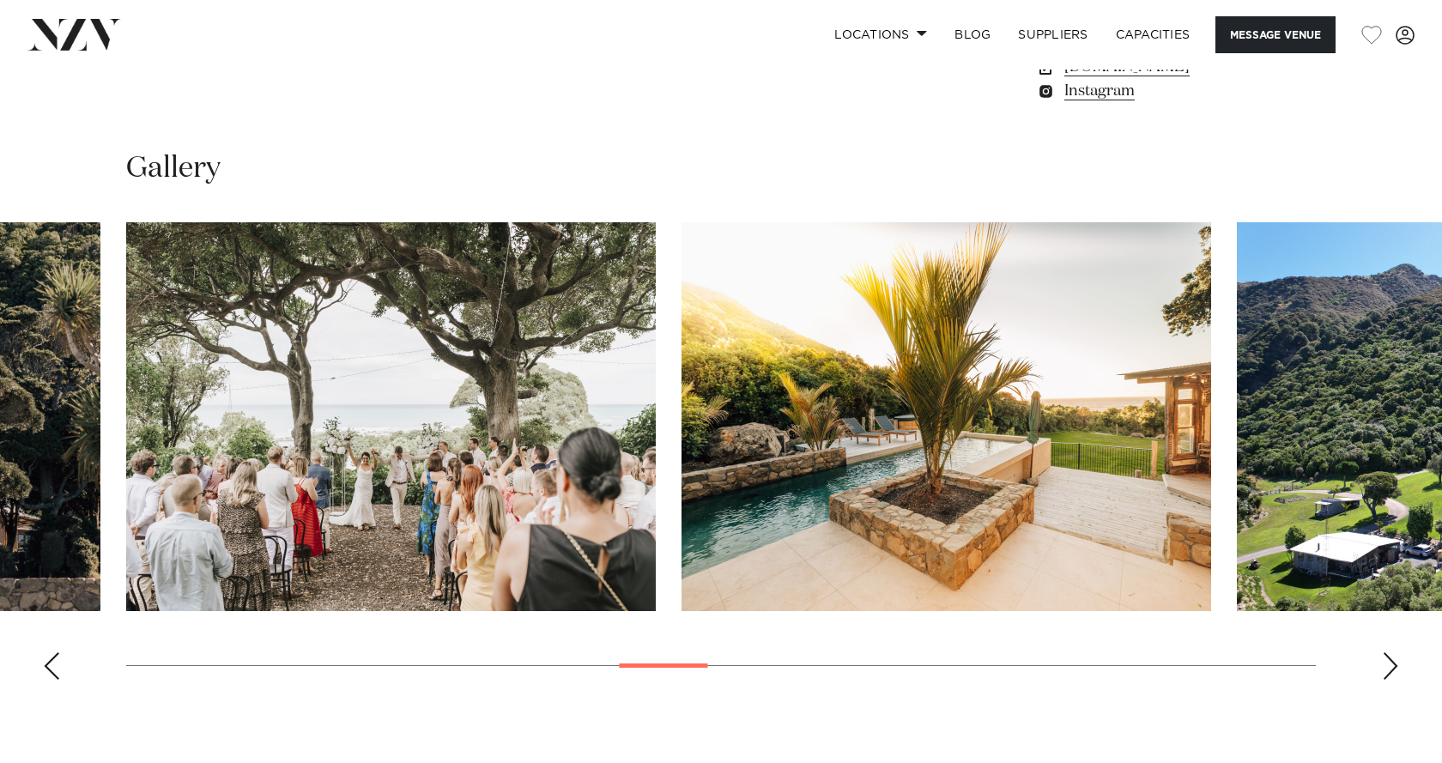
click at [1395, 677] on div "Next slide" at bounding box center [1390, 665] width 17 height 27
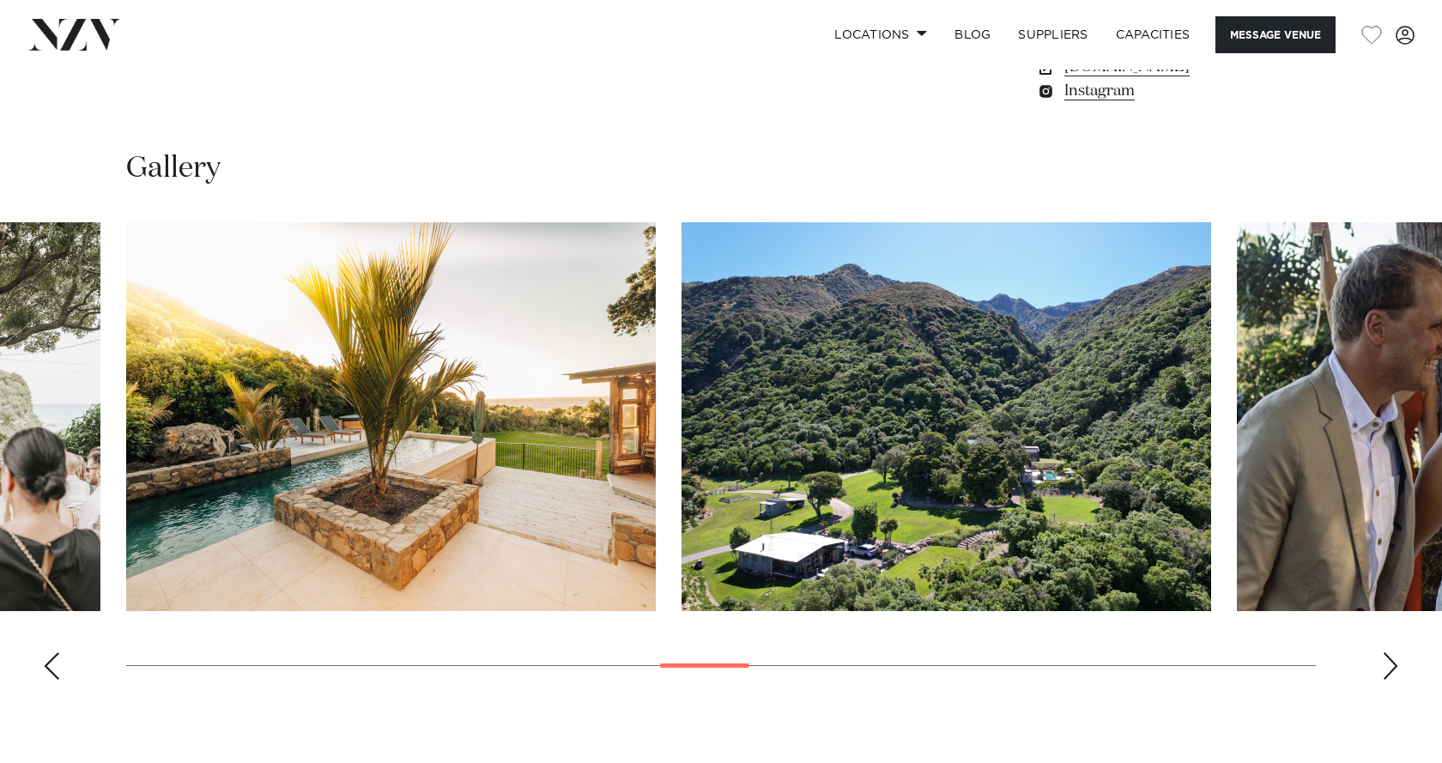
click at [1395, 677] on div "Next slide" at bounding box center [1390, 665] width 17 height 27
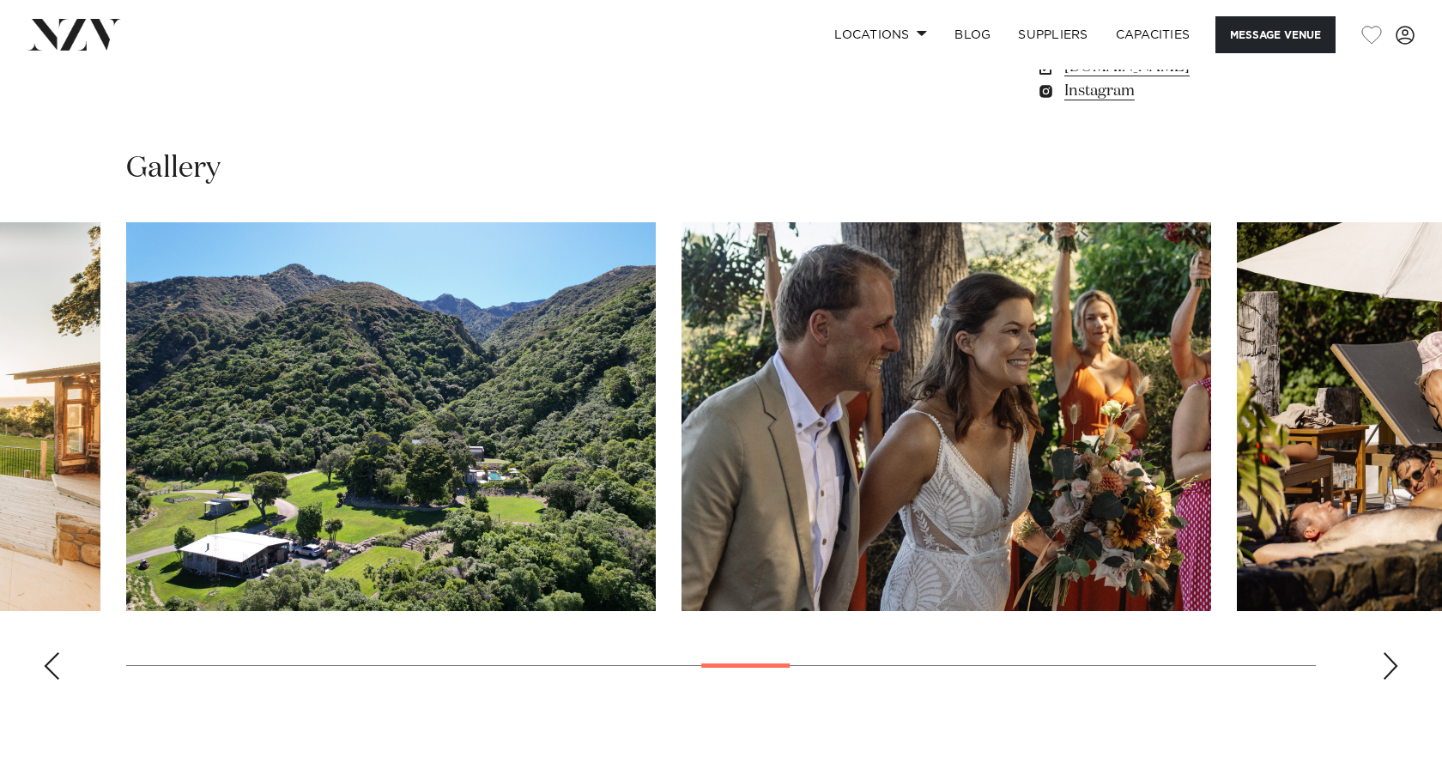
click at [1395, 677] on div "Next slide" at bounding box center [1390, 665] width 17 height 27
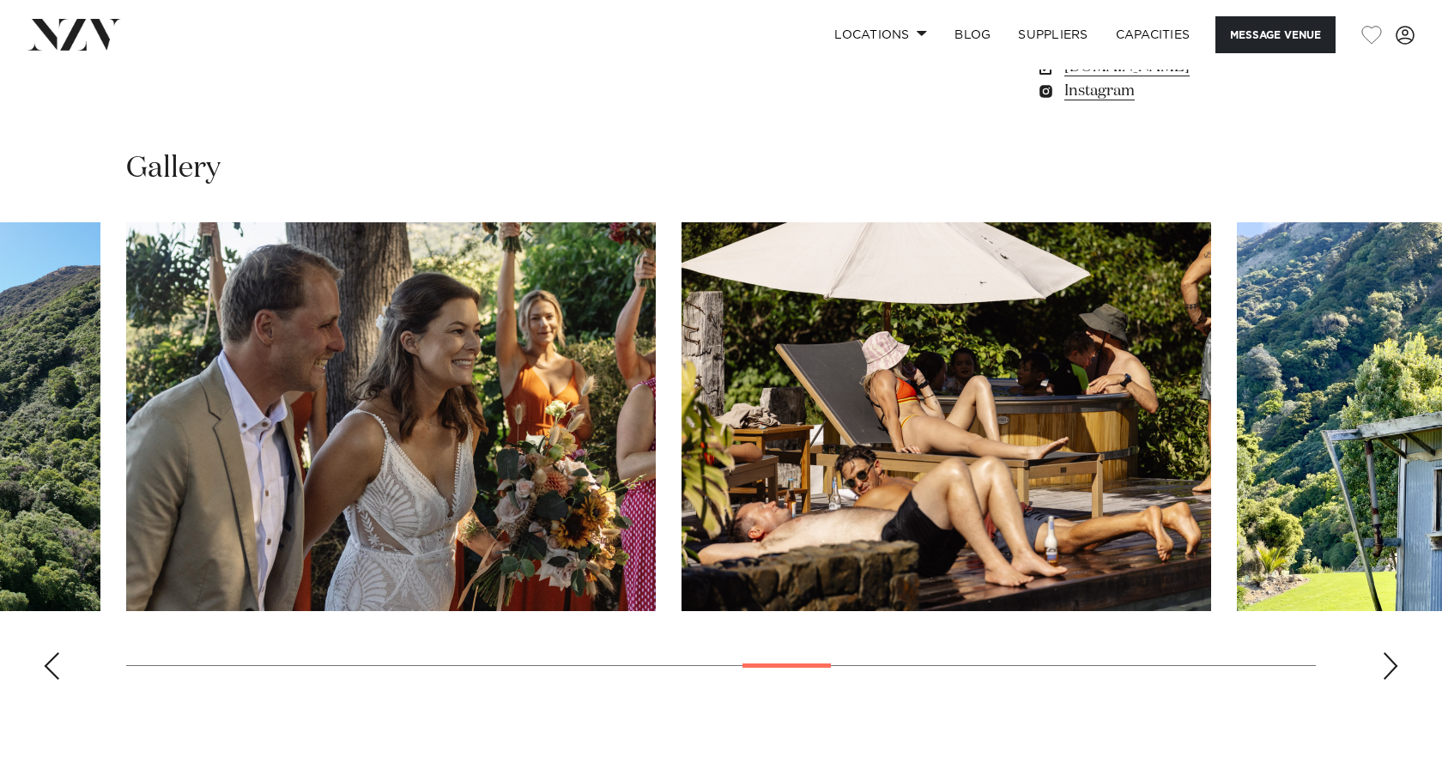
click at [1395, 677] on div "Next slide" at bounding box center [1390, 665] width 17 height 27
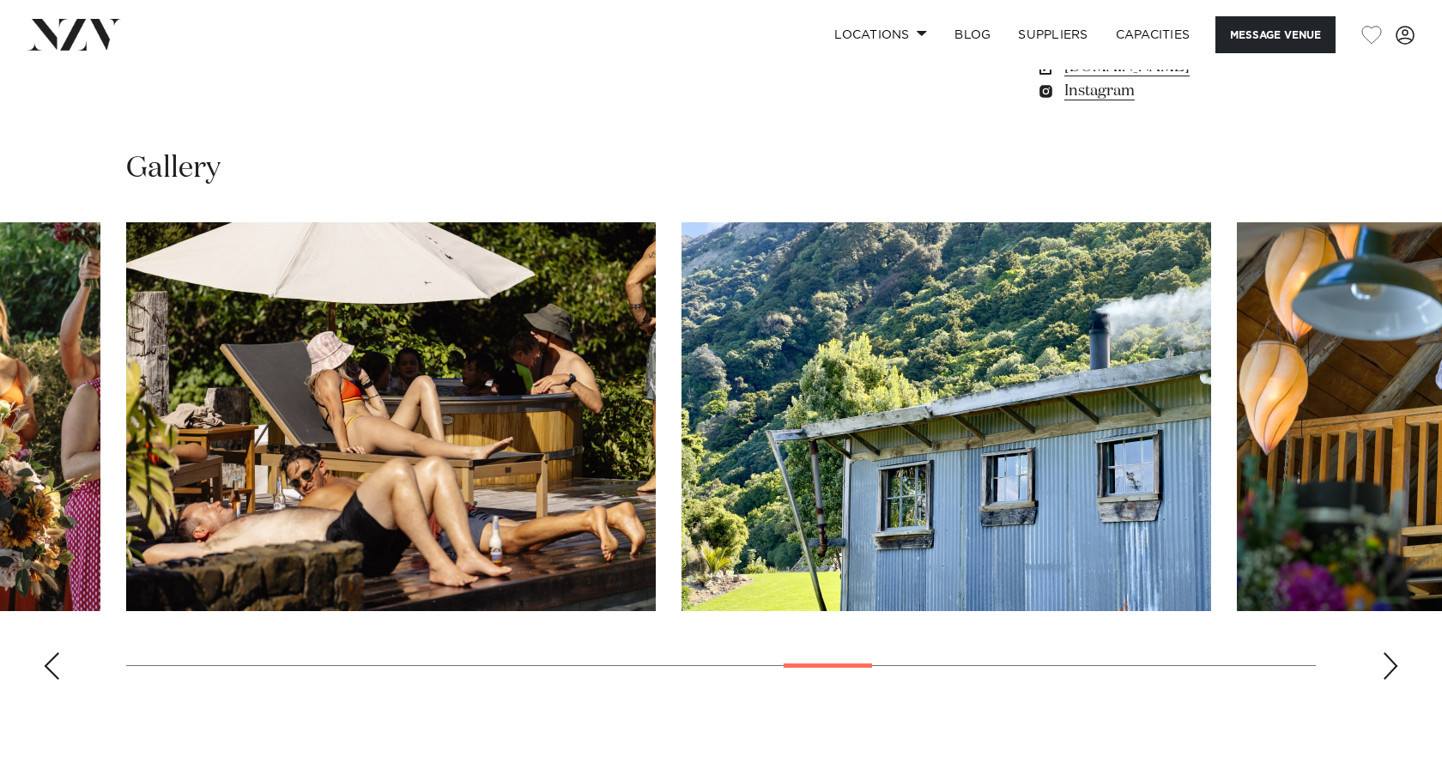
click at [1395, 677] on div "Next slide" at bounding box center [1390, 665] width 17 height 27
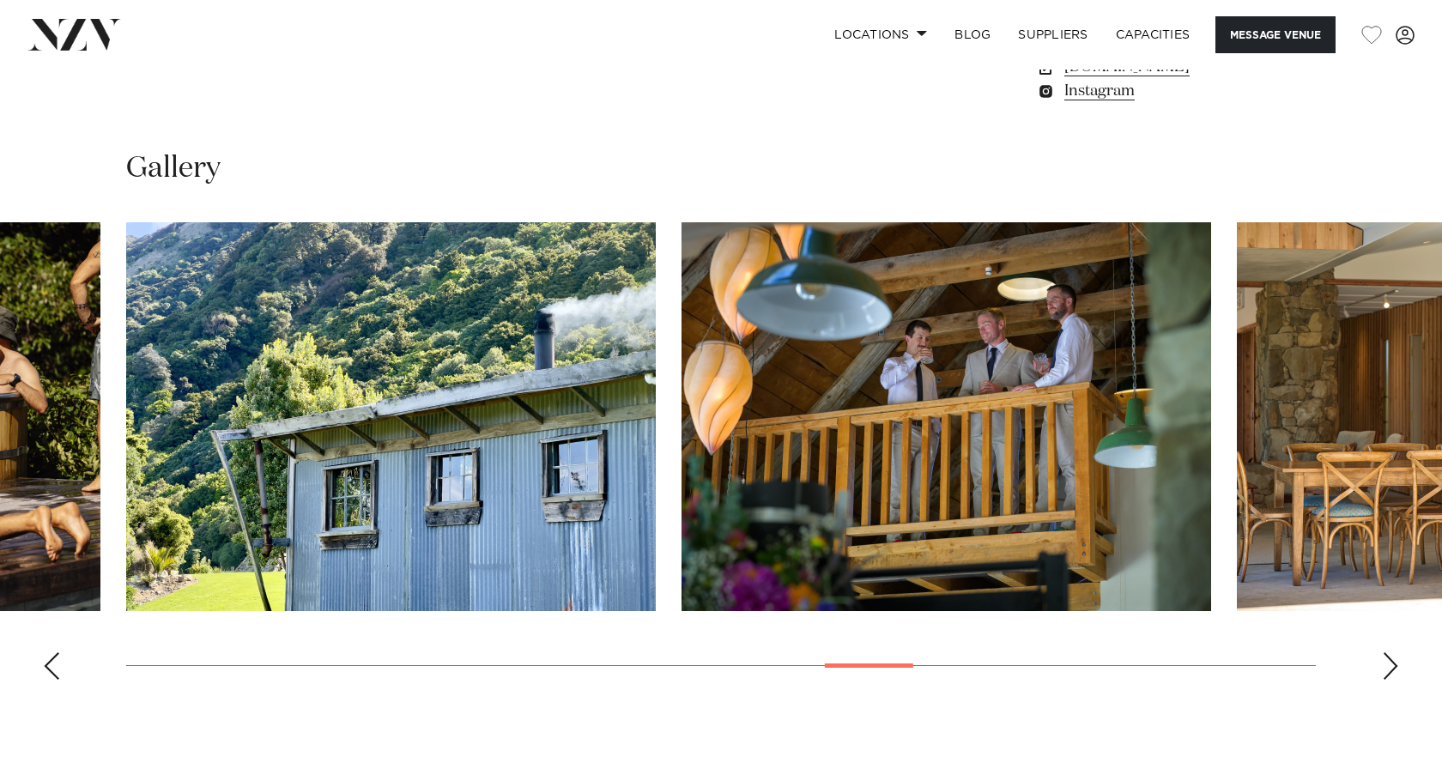
click at [1395, 677] on div "Next slide" at bounding box center [1390, 665] width 17 height 27
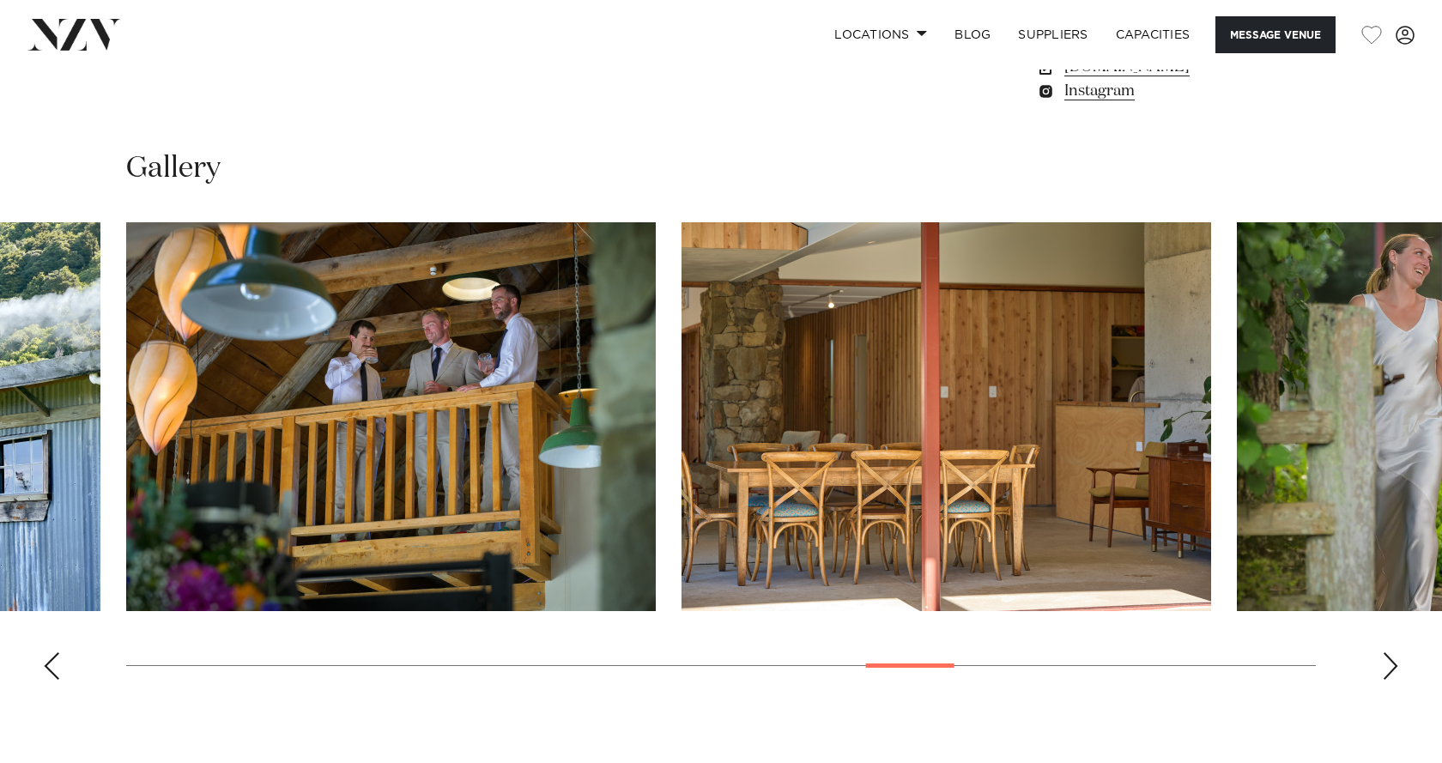
click at [1395, 677] on div "Next slide" at bounding box center [1390, 665] width 17 height 27
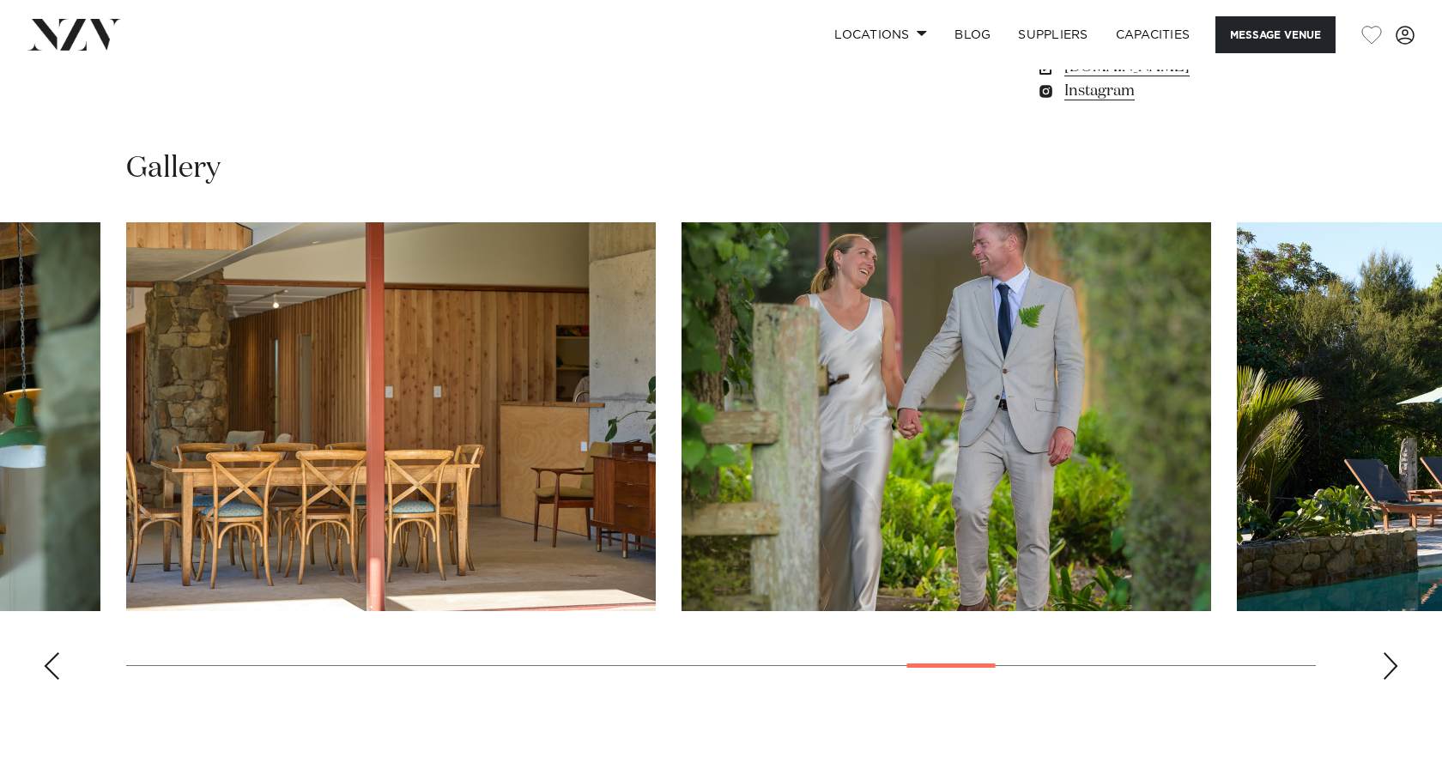
click at [1395, 677] on div "Next slide" at bounding box center [1390, 665] width 17 height 27
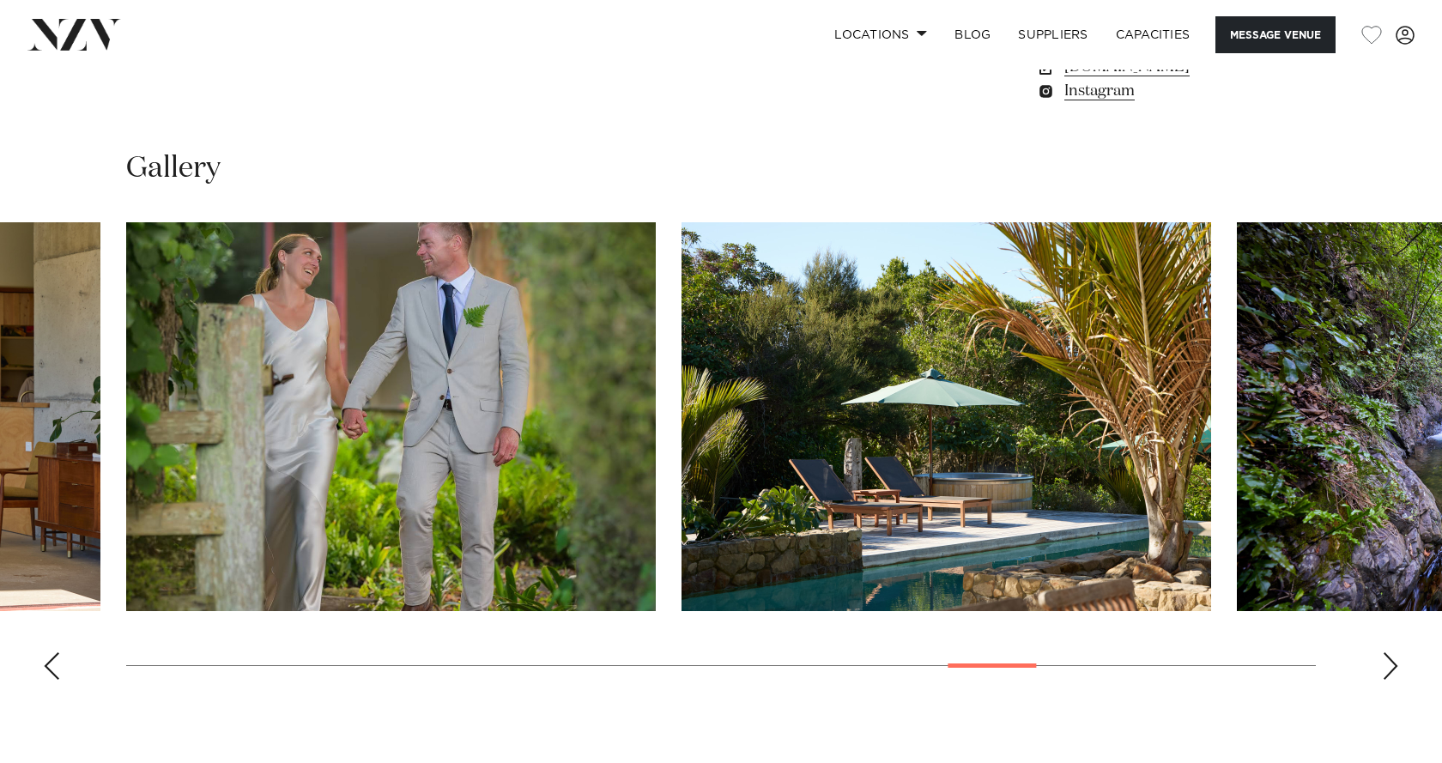
scroll to position [1226, 0]
